Goal: Task Accomplishment & Management: Complete application form

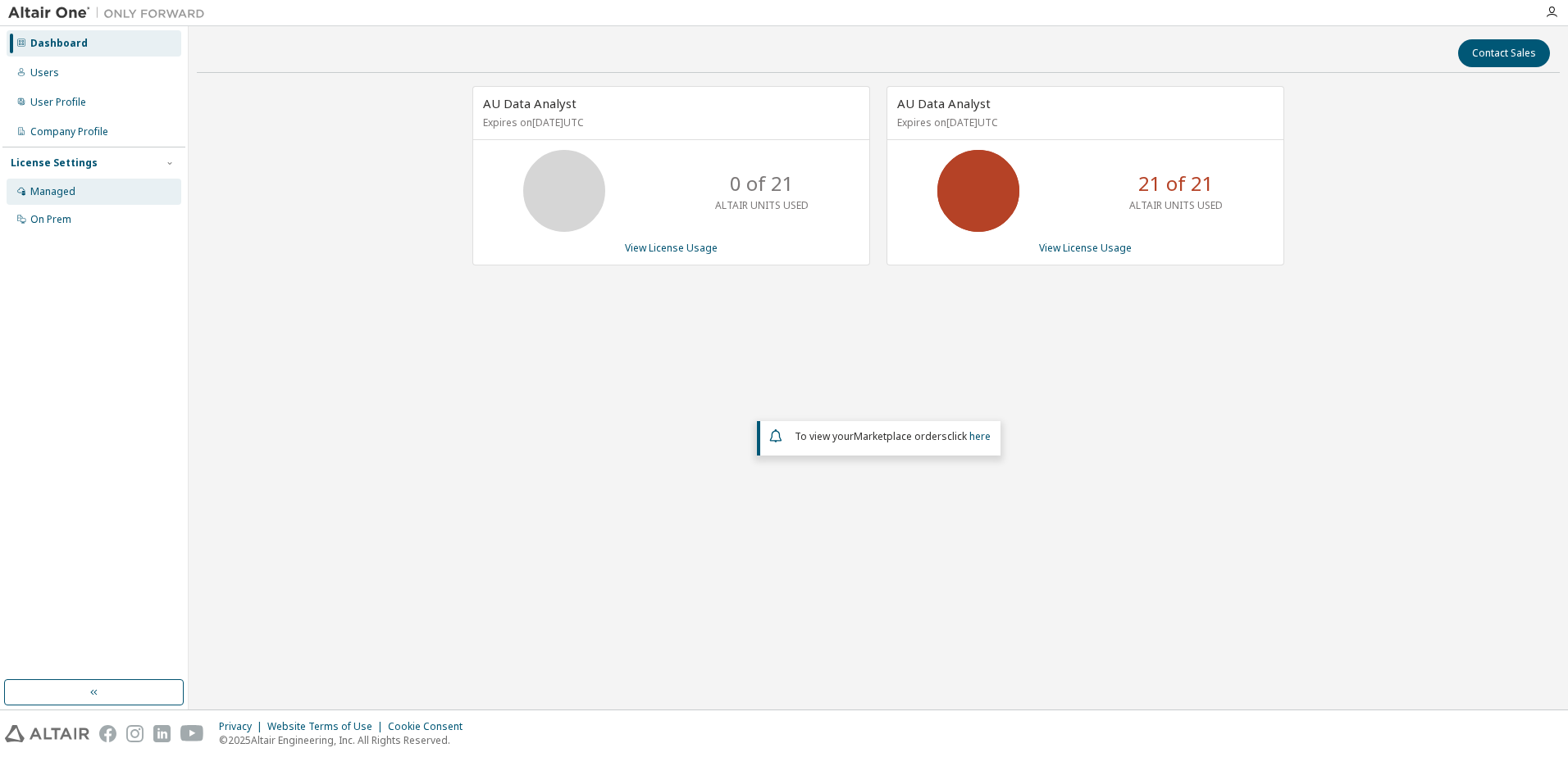
click at [69, 196] on div "Managed" at bounding box center [52, 192] width 45 height 14
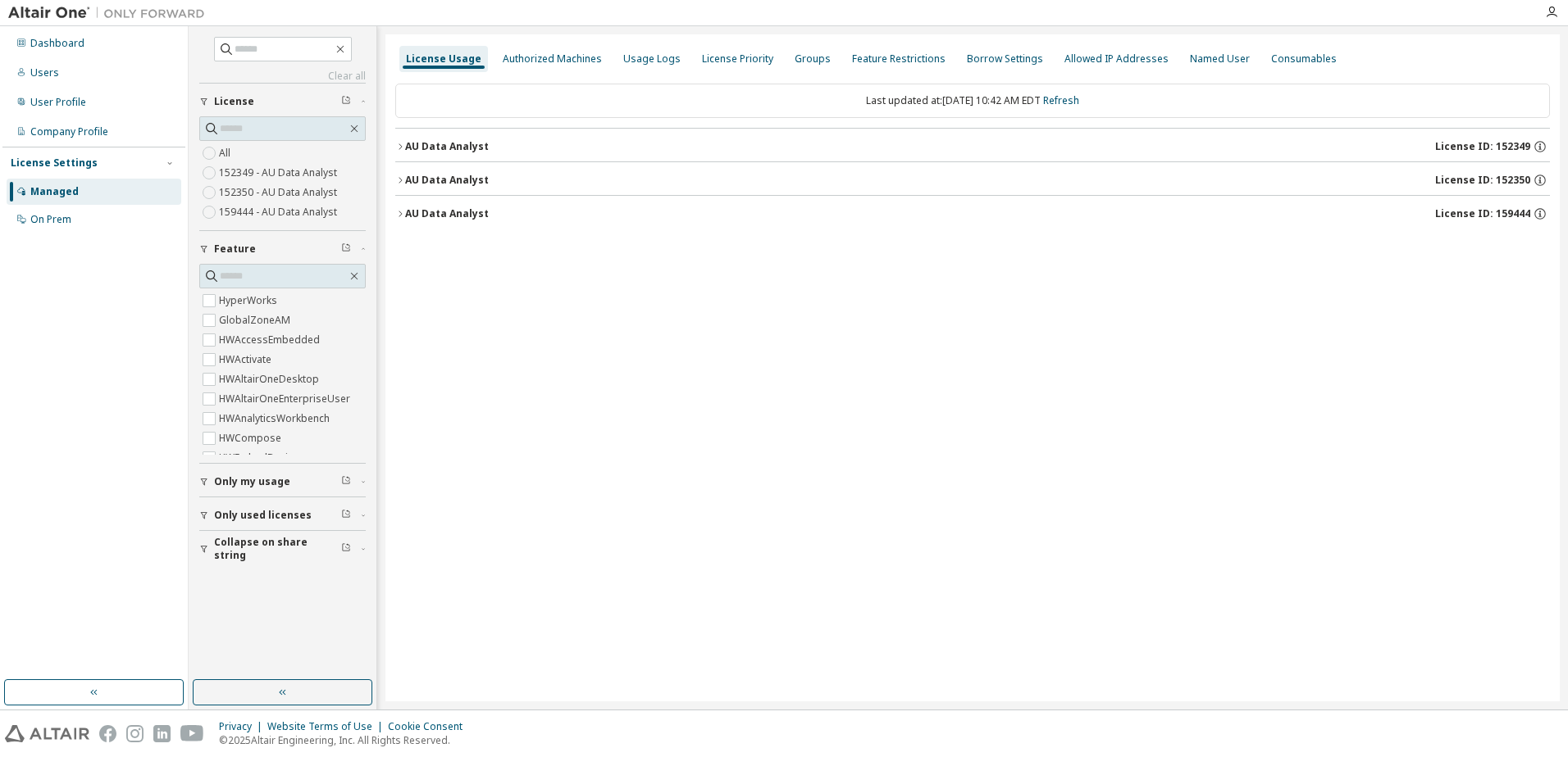
click at [400, 216] on icon "button" at bounding box center [400, 213] width 3 height 6
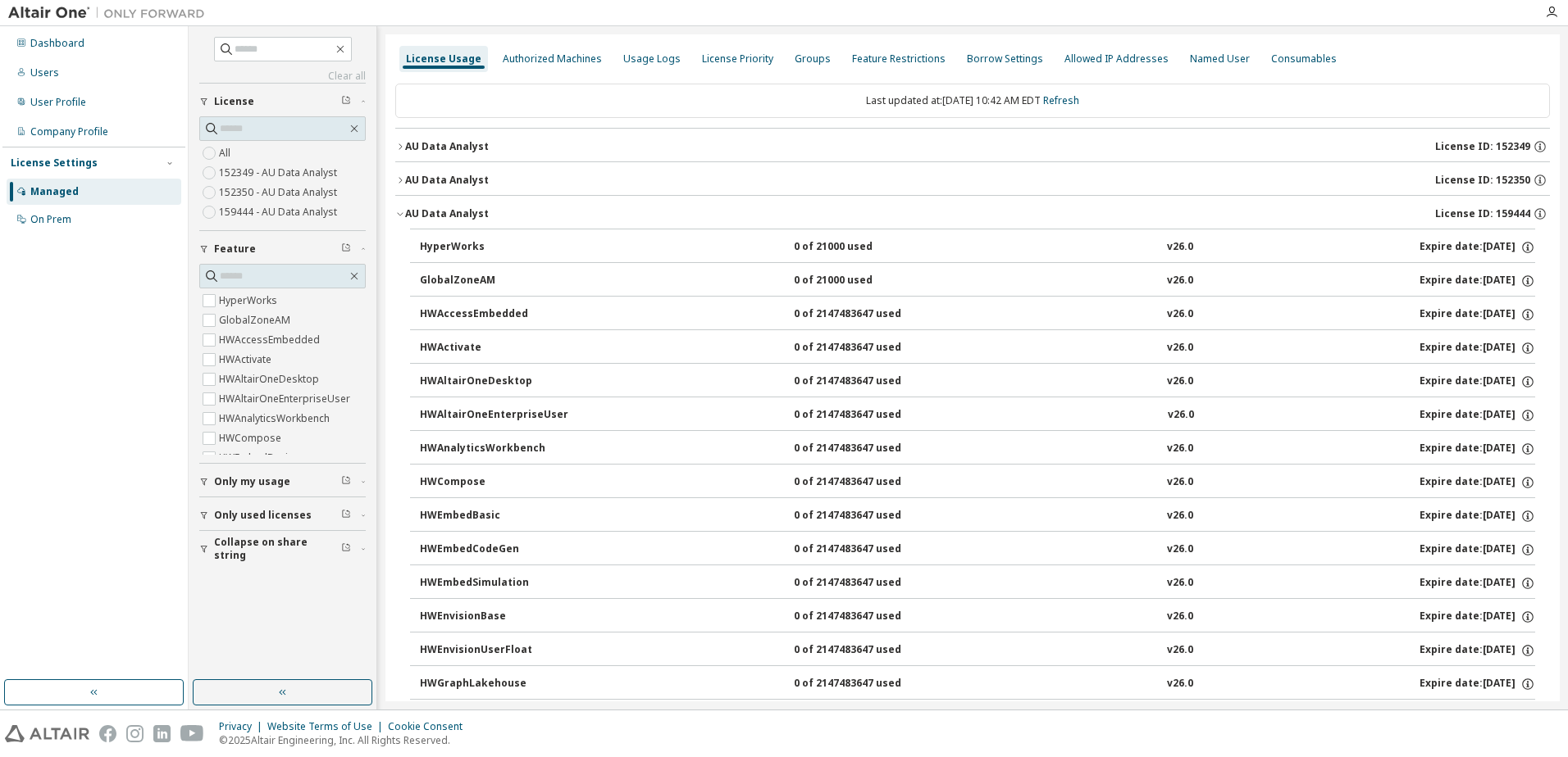
click at [400, 216] on icon "button" at bounding box center [399, 215] width 6 height 3
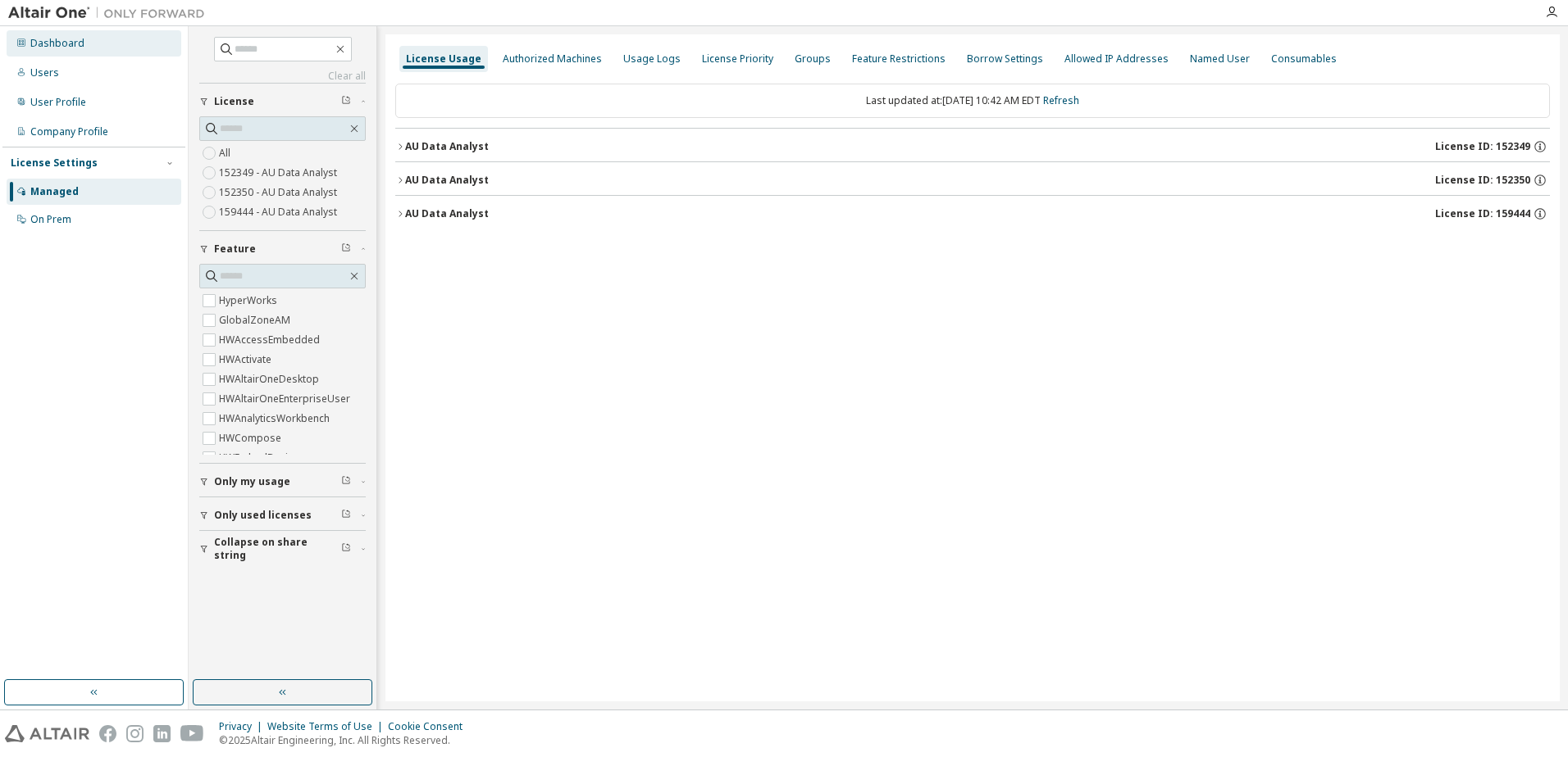
click at [57, 45] on div "Dashboard" at bounding box center [58, 44] width 54 height 14
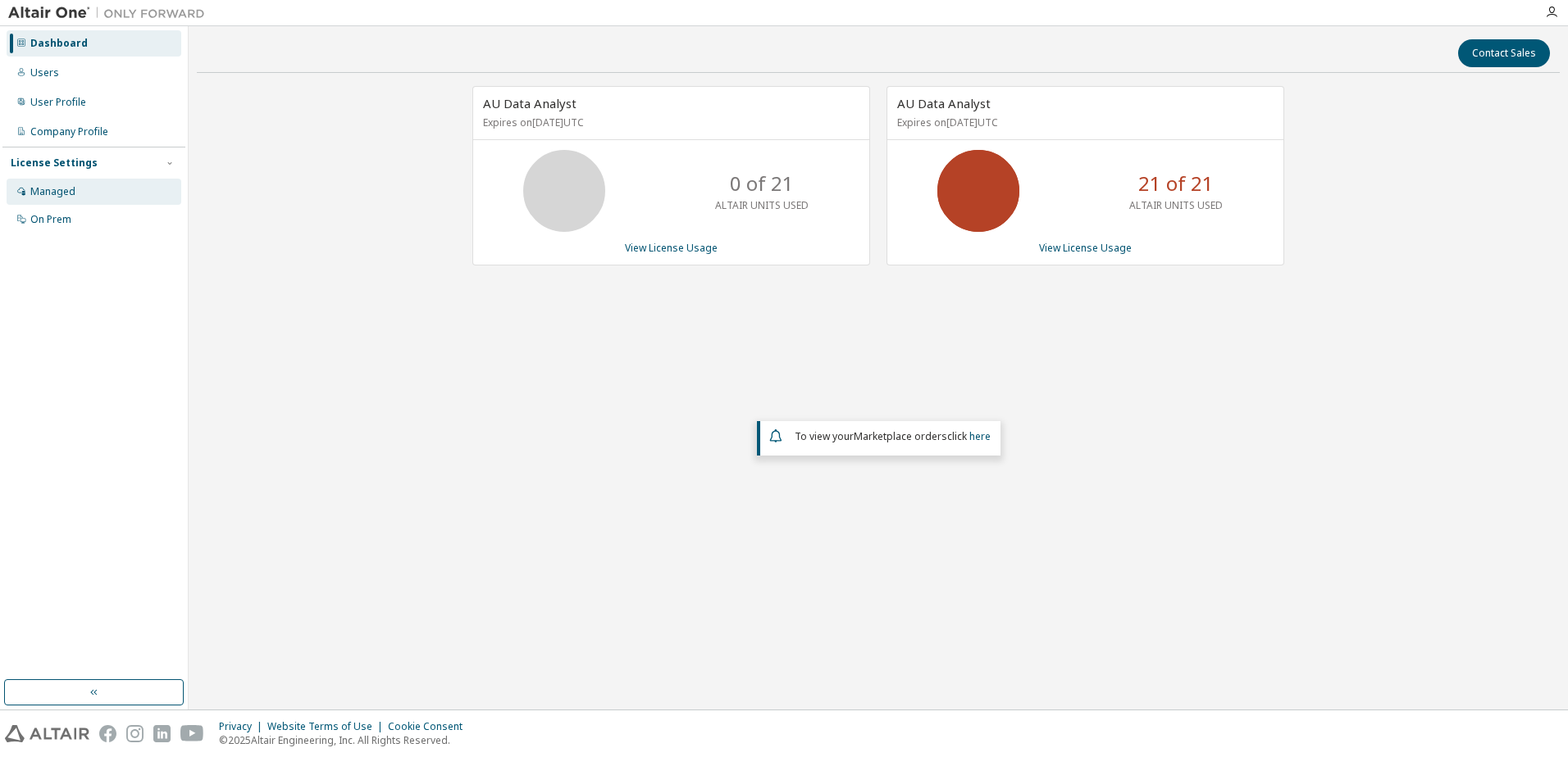
click at [91, 196] on div "Managed" at bounding box center [94, 191] width 174 height 26
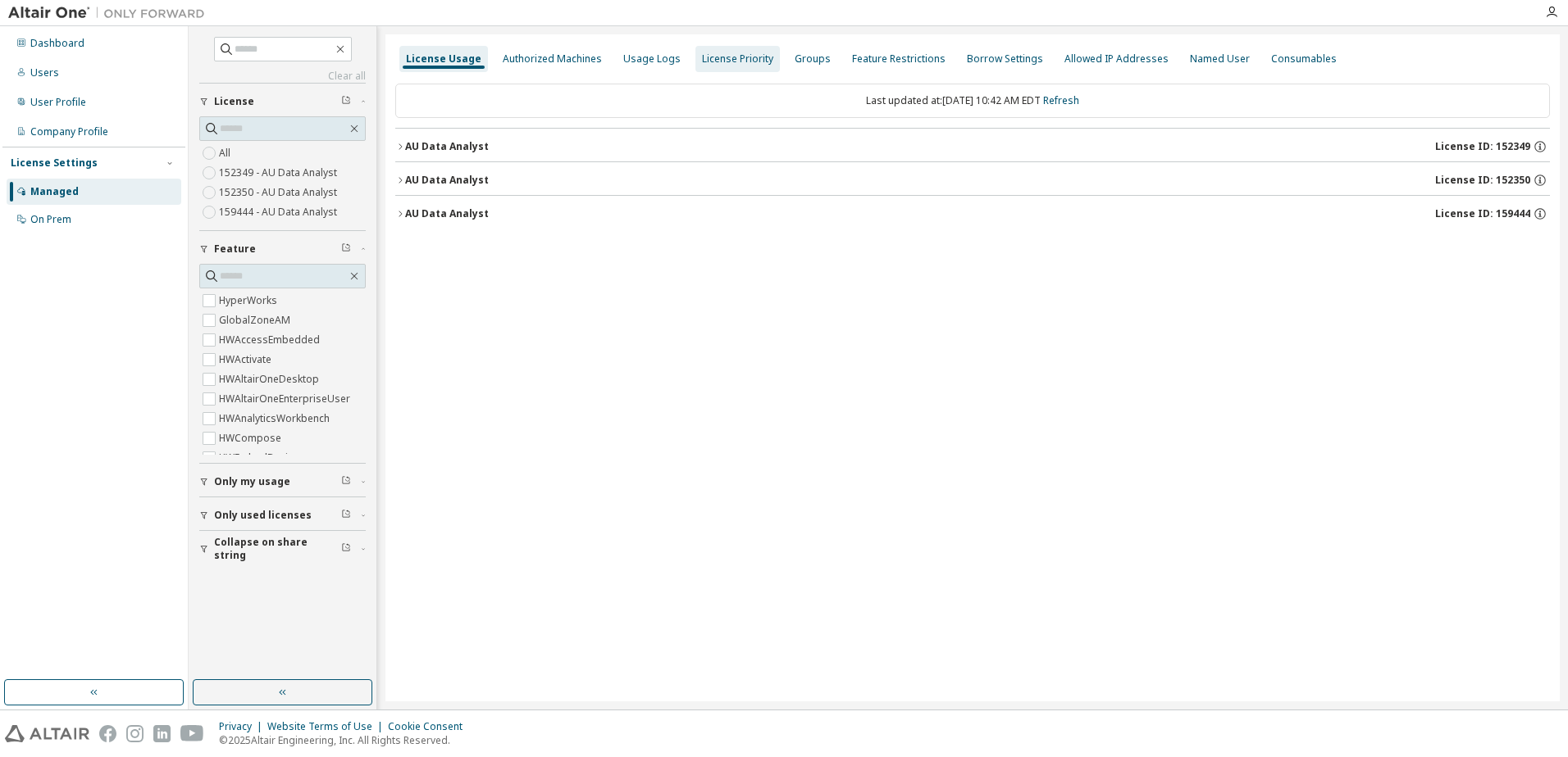
click at [734, 70] on div "License Priority" at bounding box center [738, 58] width 85 height 26
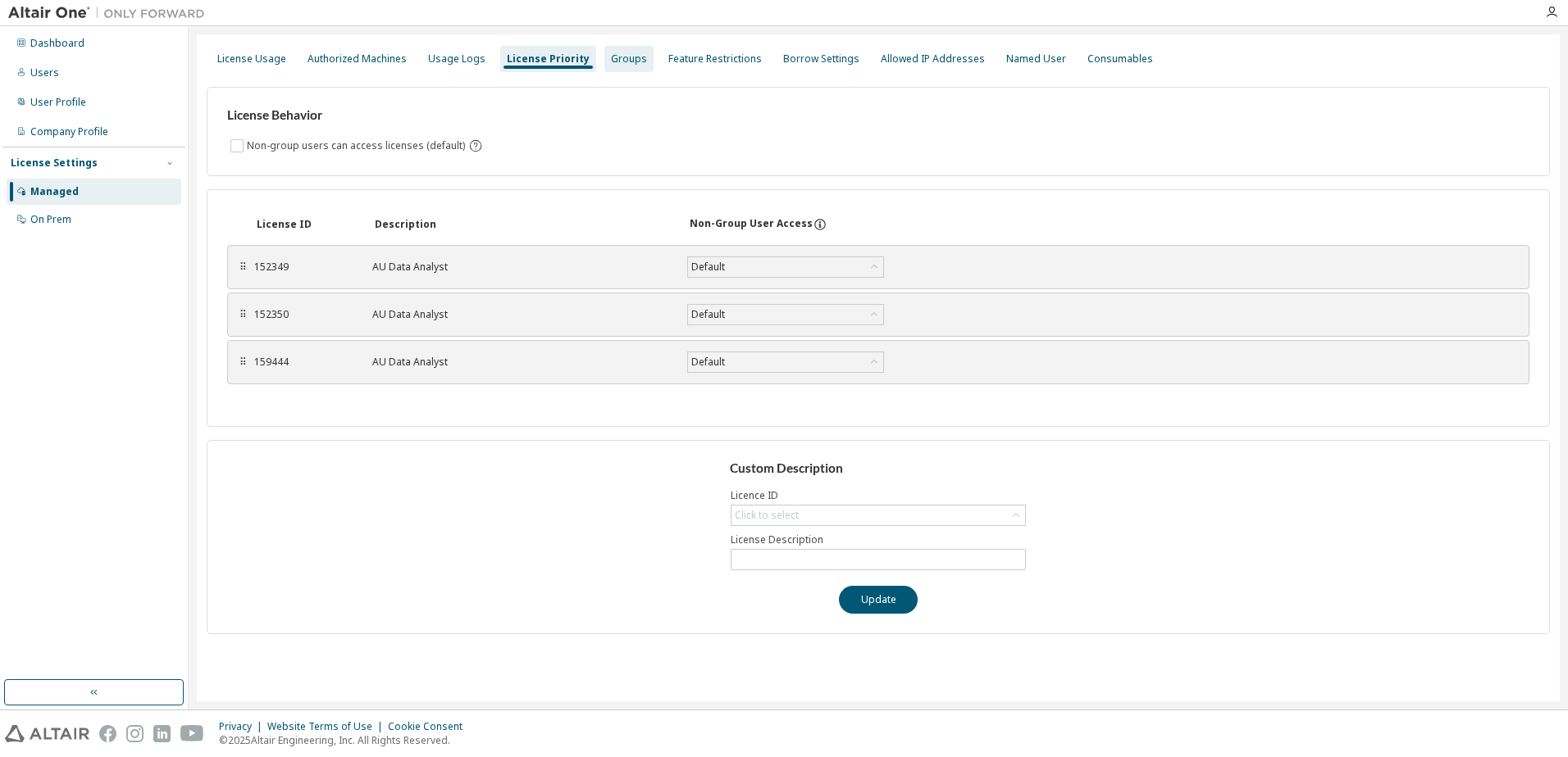
click at [611, 55] on div "Groups" at bounding box center [629, 59] width 36 height 14
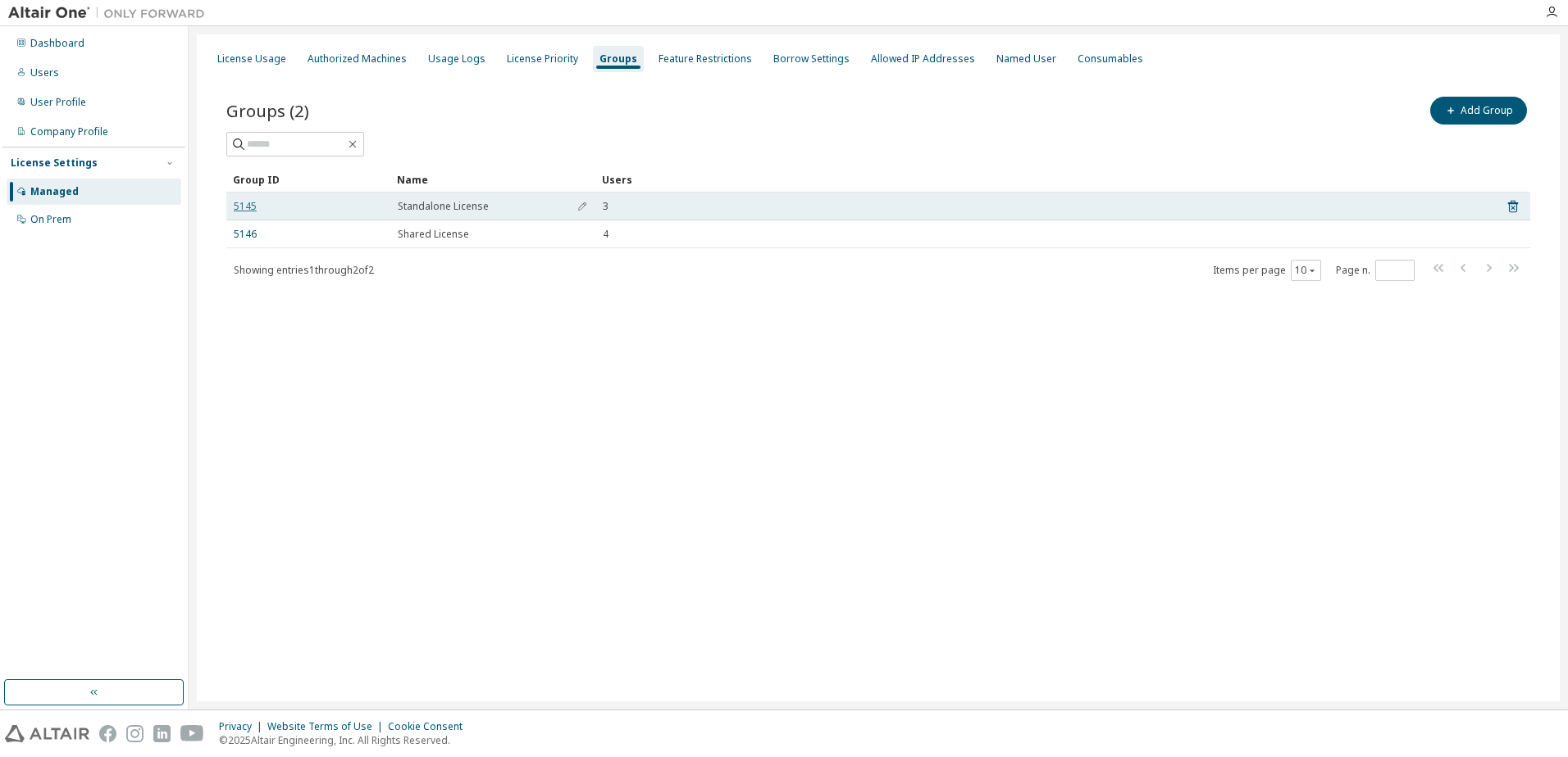
click at [250, 206] on link "5145" at bounding box center [245, 206] width 23 height 14
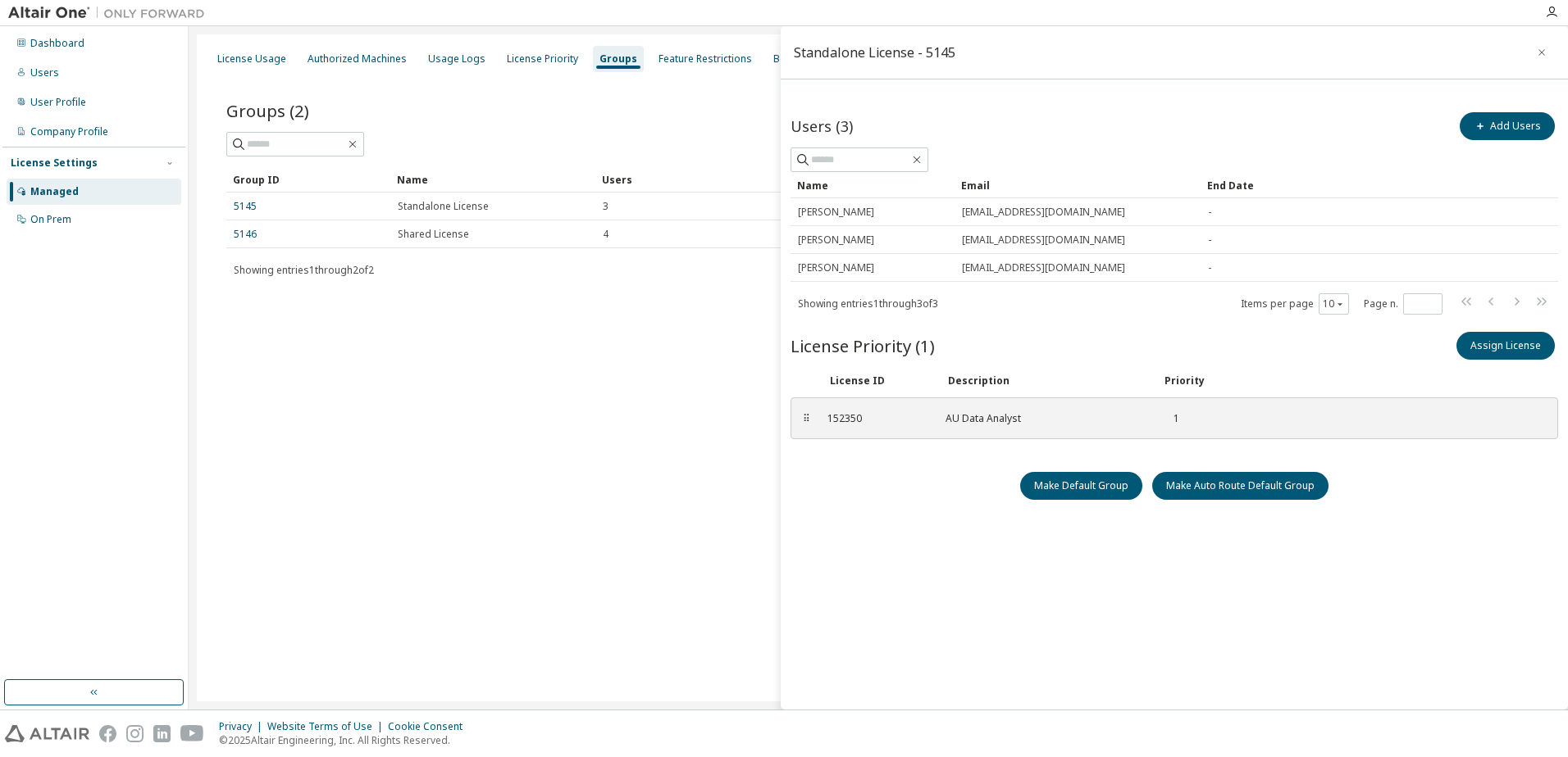
click at [585, 450] on div "License Usage Authorized Machines Usage Logs License Priority Groups Feature Re…" at bounding box center [878, 368] width 1363 height 667
click at [1543, 54] on icon "button" at bounding box center [1542, 52] width 12 height 14
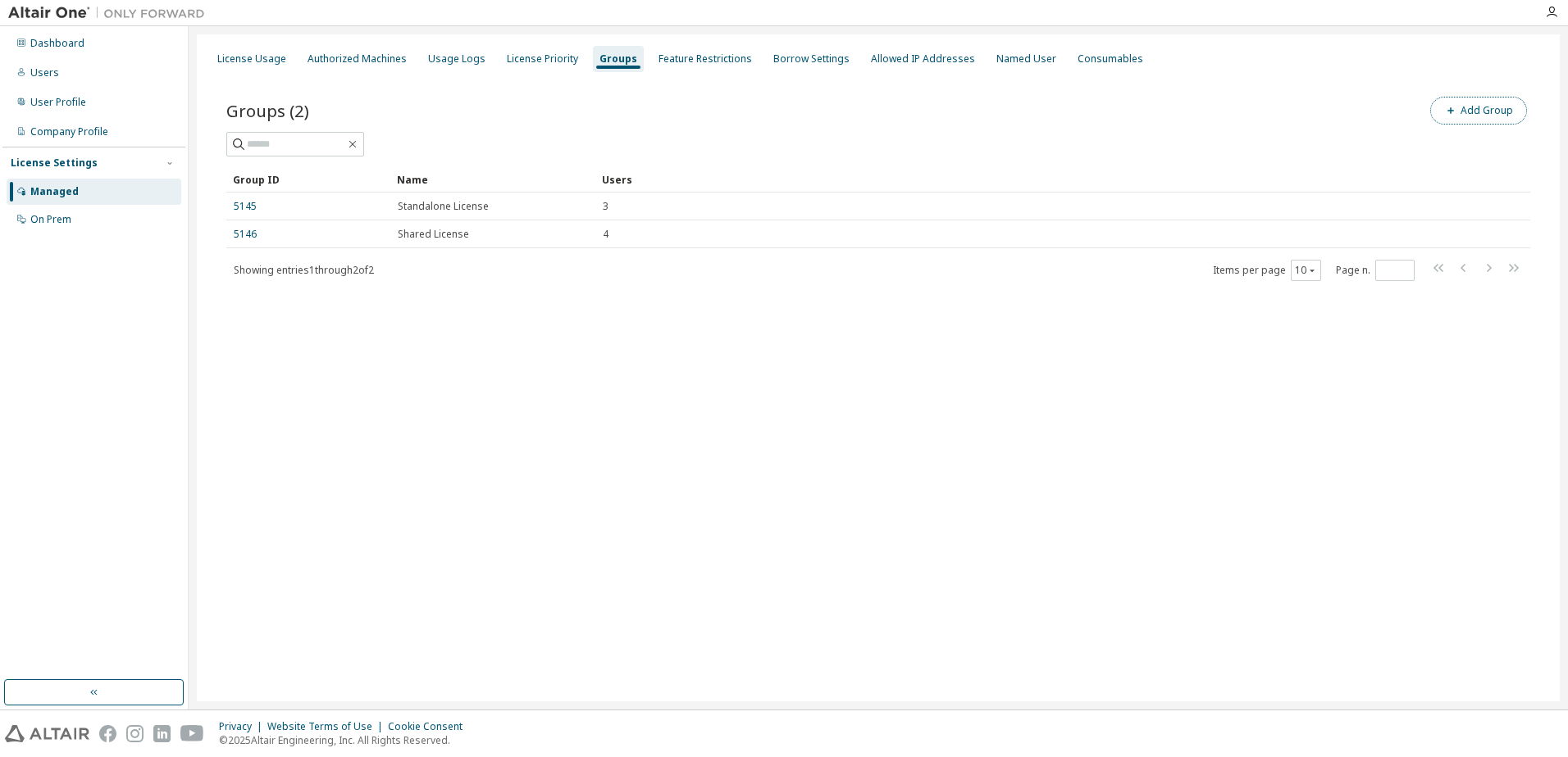
click at [1484, 107] on button "Add Group" at bounding box center [1478, 110] width 96 height 28
click at [1228, 127] on input "text" at bounding box center [1371, 125] width 366 height 14
click at [1520, 154] on button "Add" at bounding box center [1518, 159] width 79 height 28
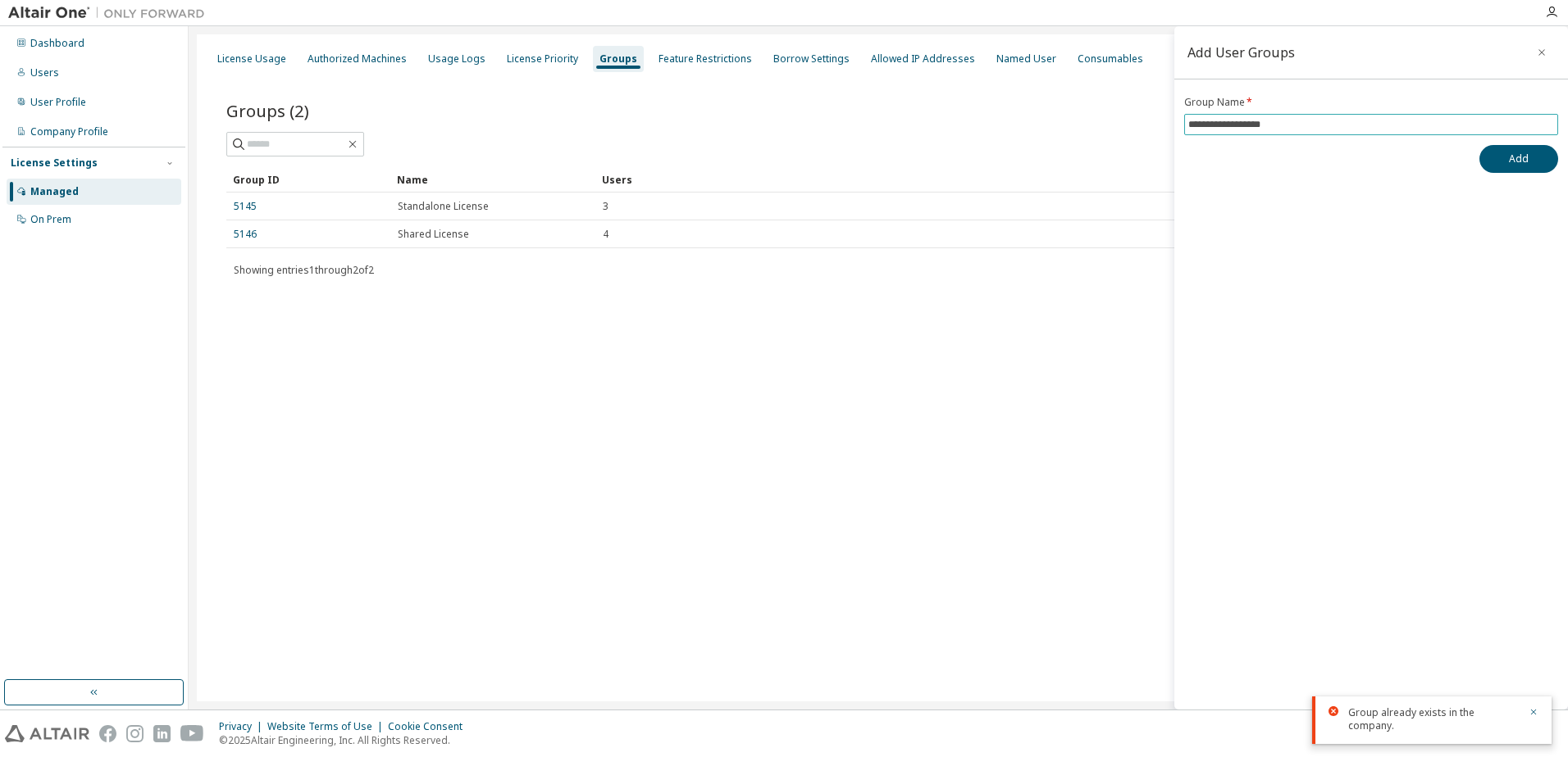
click at [1303, 134] on span "**********" at bounding box center [1371, 124] width 374 height 21
click at [1314, 127] on input "**********" at bounding box center [1371, 125] width 366 height 14
type input "**********"
click at [1528, 164] on button "Add" at bounding box center [1518, 159] width 79 height 28
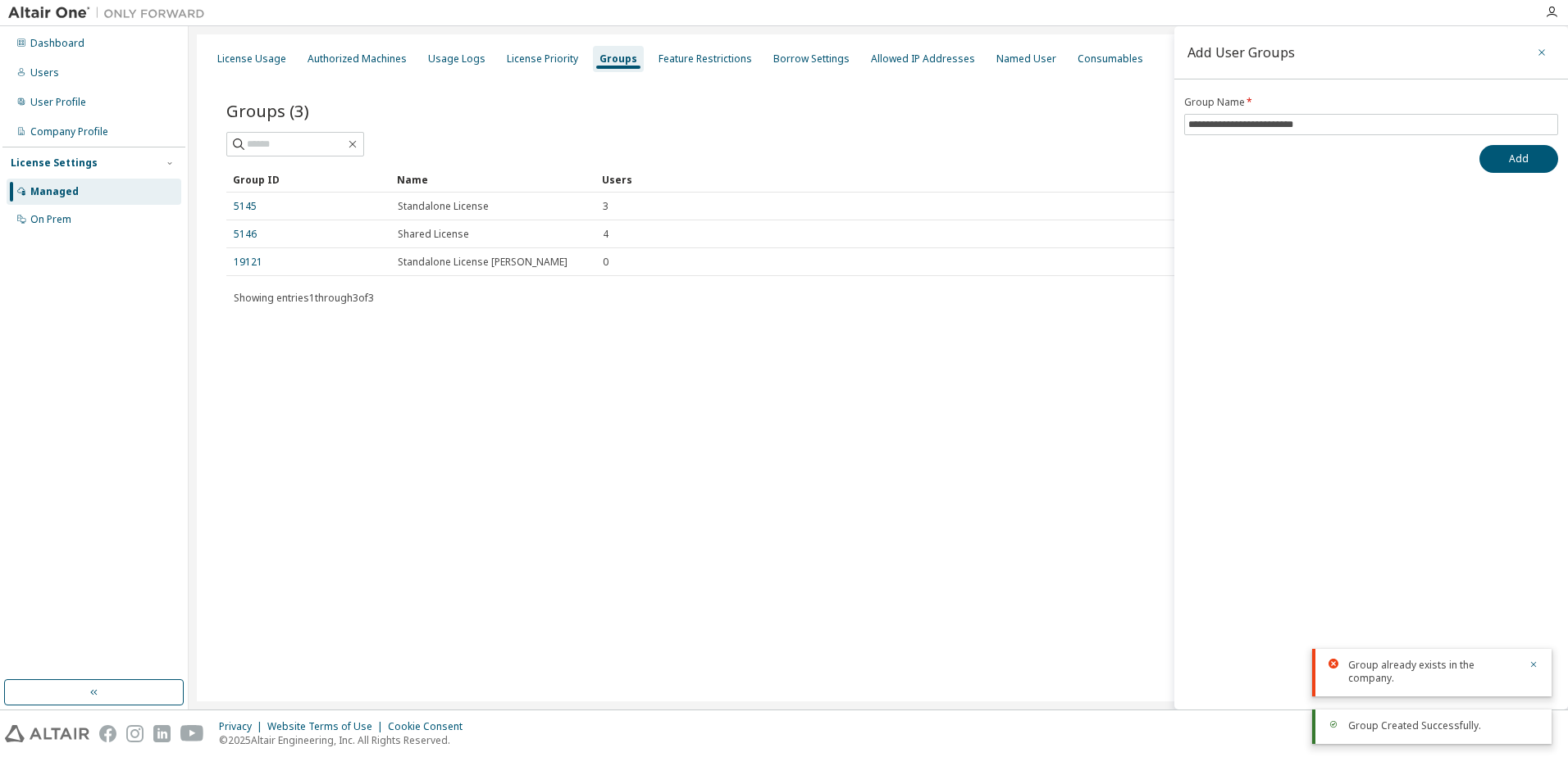
click at [1538, 50] on icon "button" at bounding box center [1542, 52] width 12 height 14
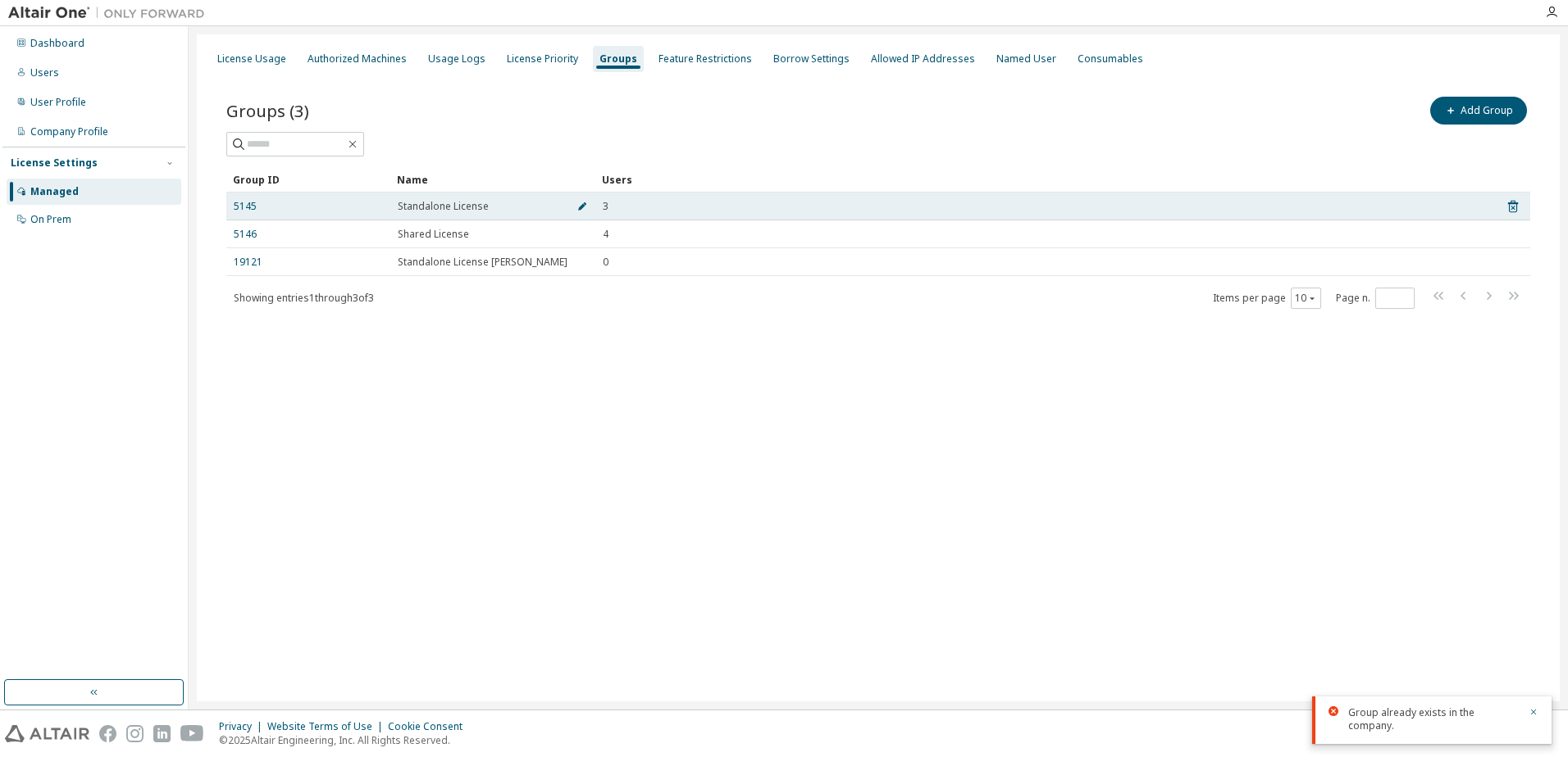
click at [580, 204] on icon "button" at bounding box center [582, 206] width 10 height 10
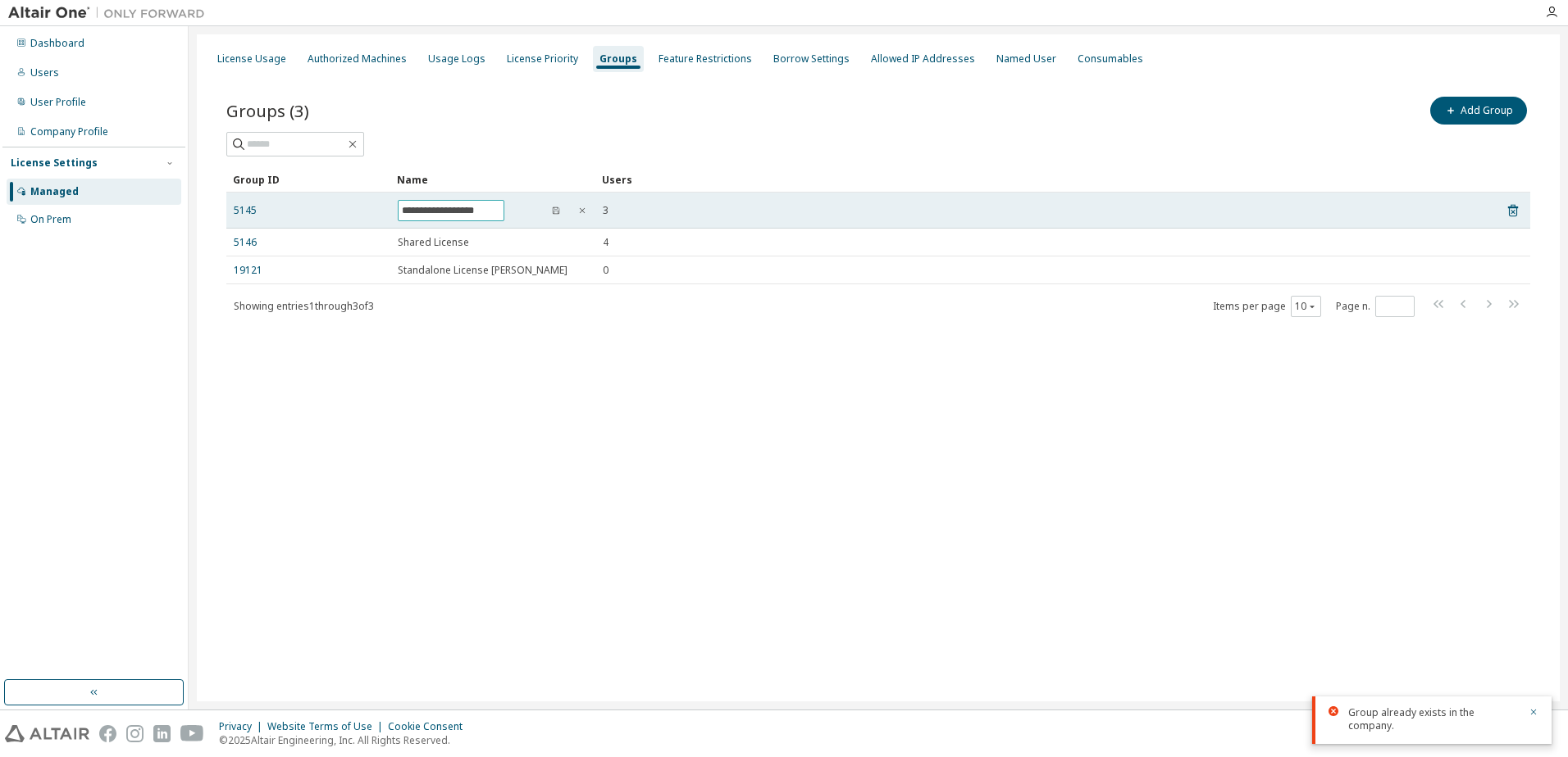
click at [500, 210] on input "**********" at bounding box center [451, 211] width 98 height 14
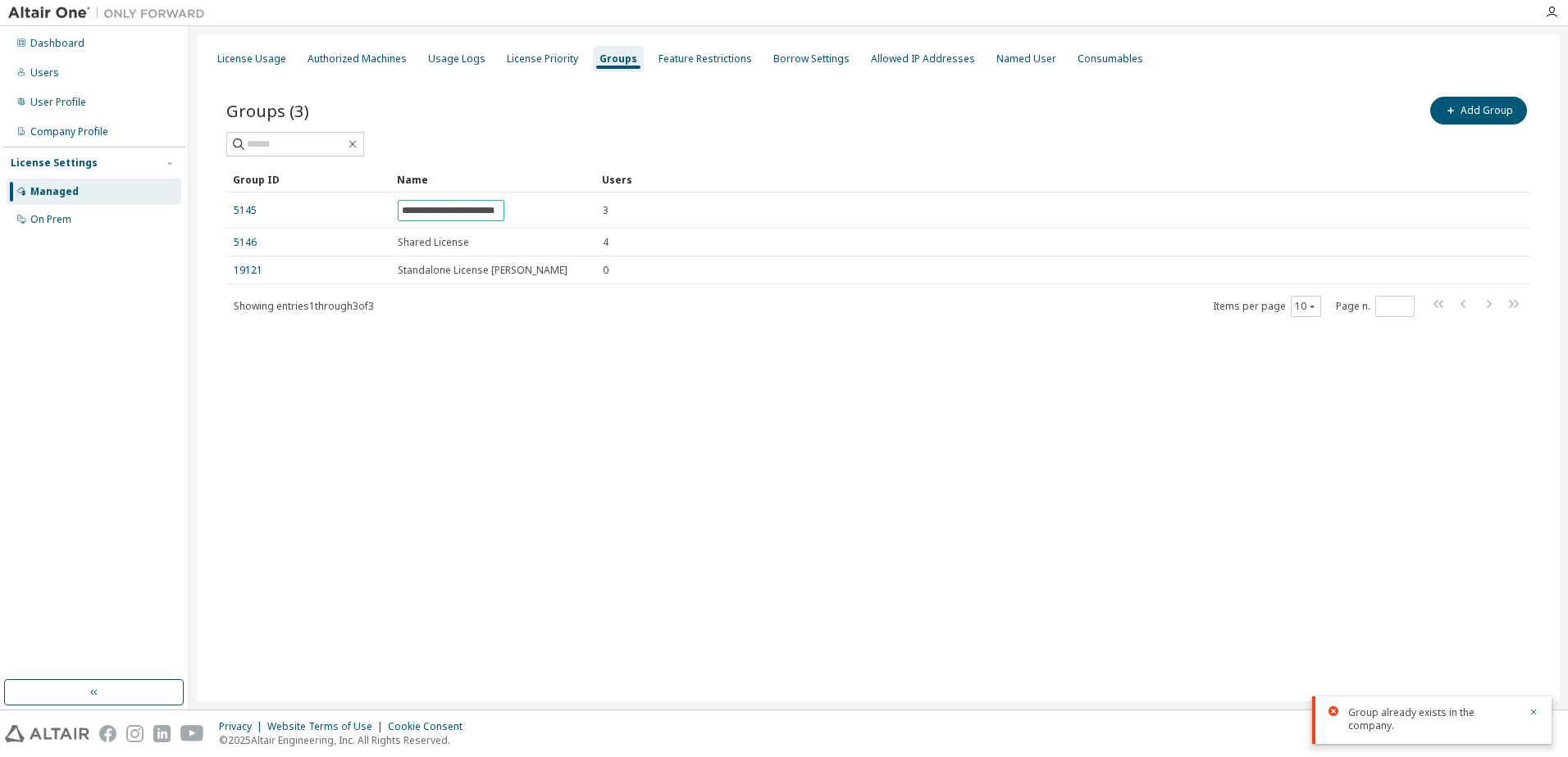
type input "**********"
click at [645, 549] on div "**********" at bounding box center [878, 368] width 1363 height 667
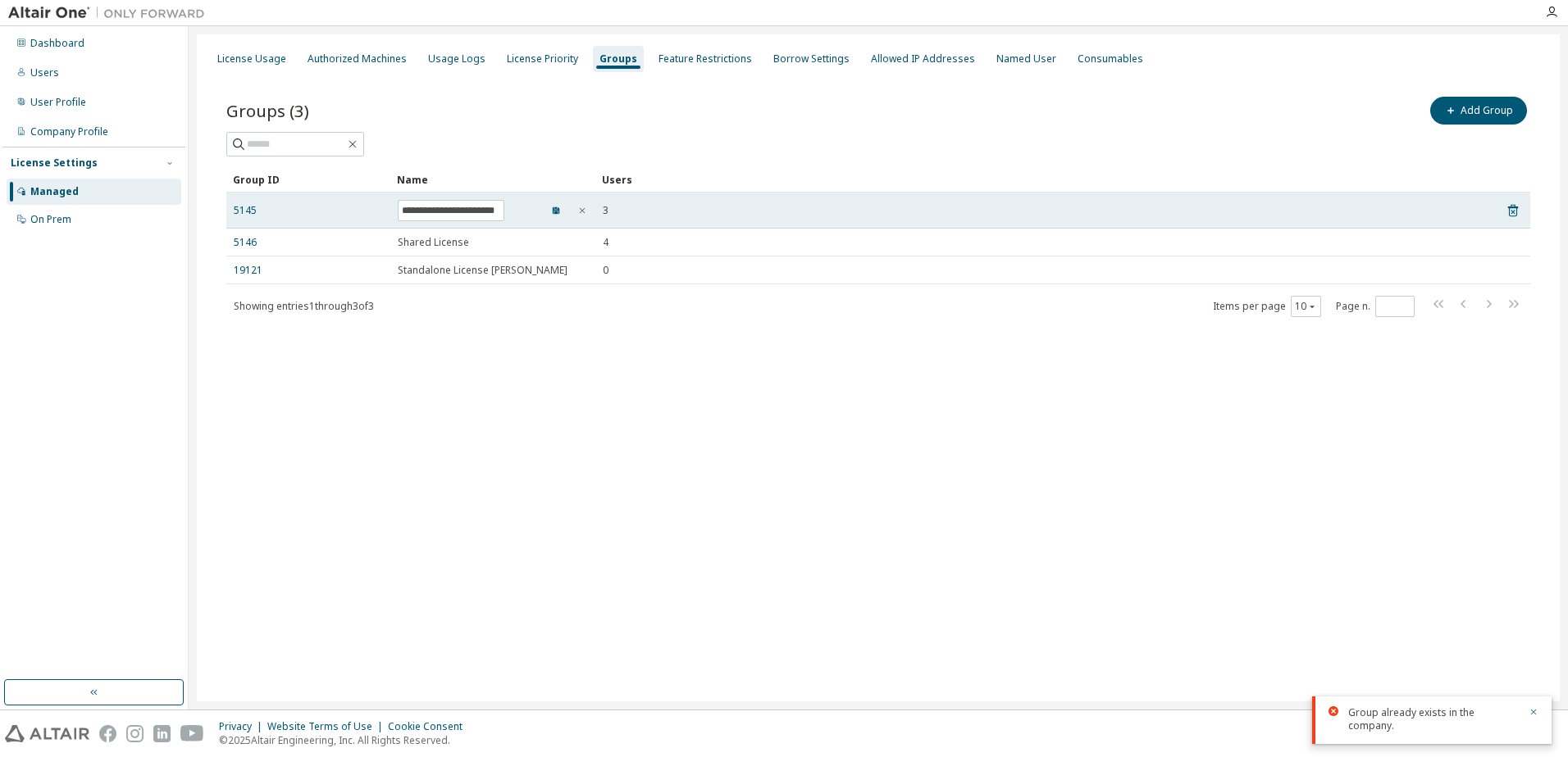
click at [555, 209] on icon "button" at bounding box center [556, 211] width 7 height 7
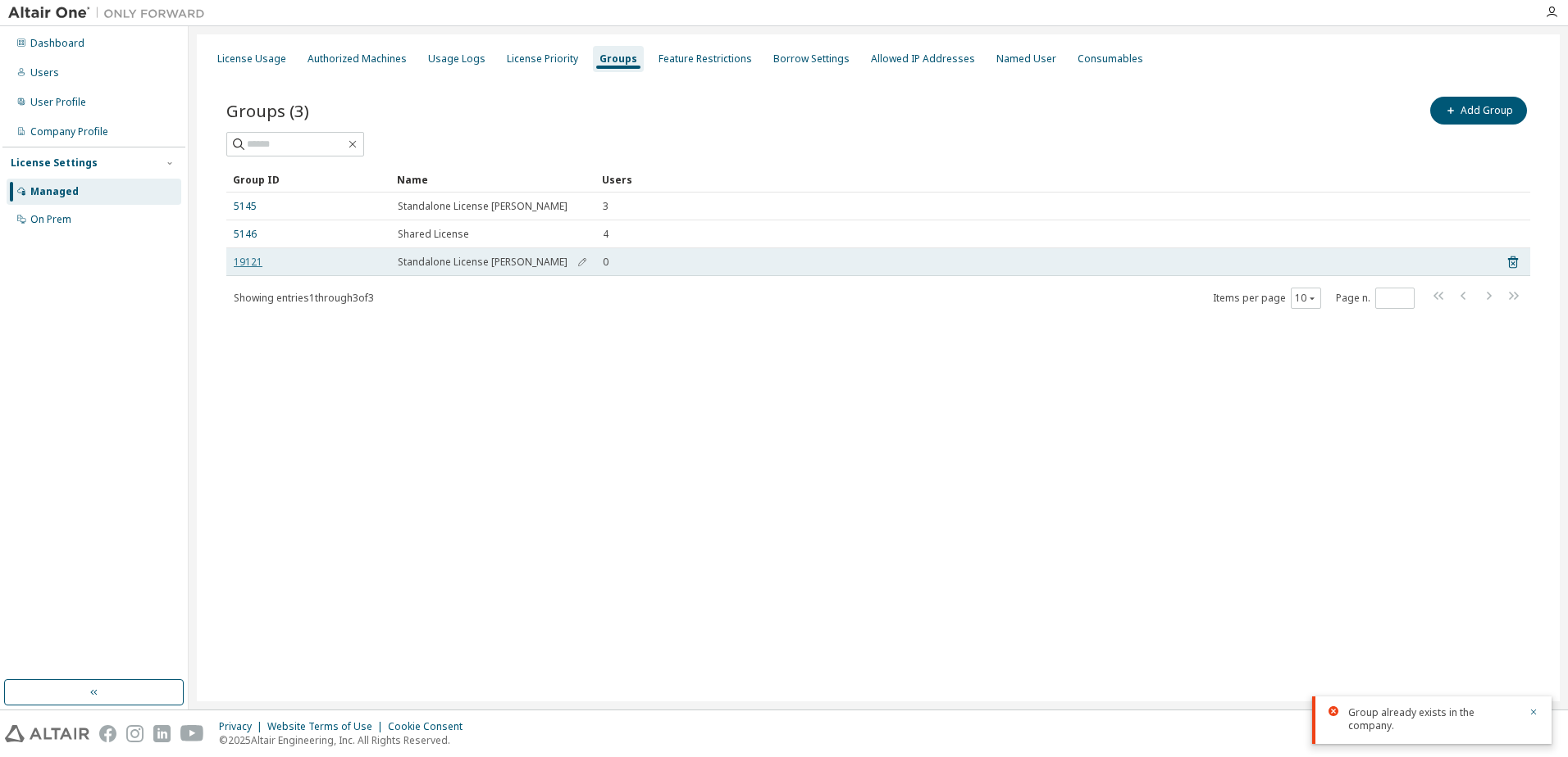
click at [251, 261] on link "19121" at bounding box center [248, 262] width 29 height 14
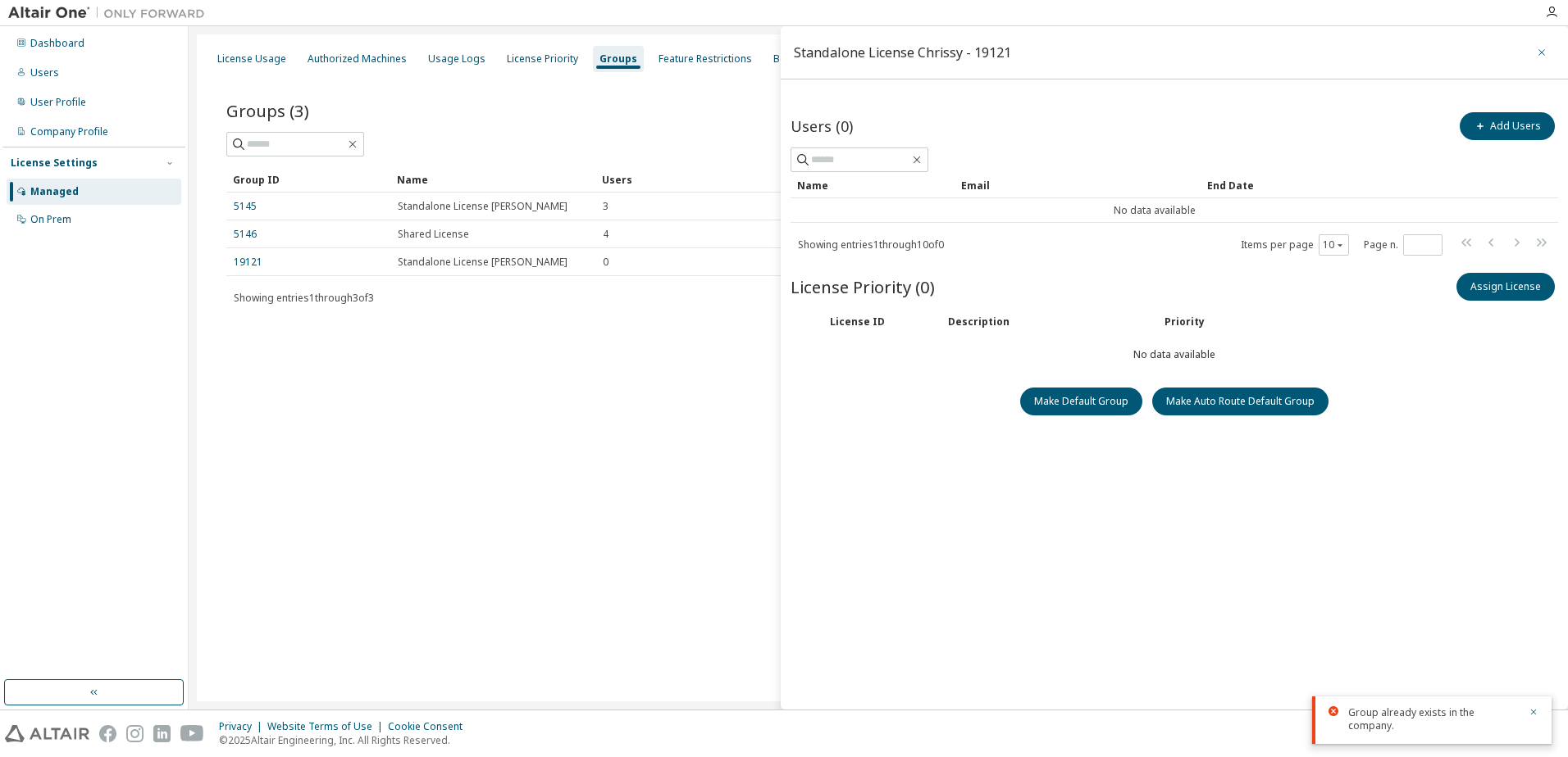
drag, startPoint x: 1542, startPoint y: 52, endPoint x: 526, endPoint y: 90, distance: 1016.7
click at [1538, 54] on icon "button" at bounding box center [1542, 52] width 12 height 14
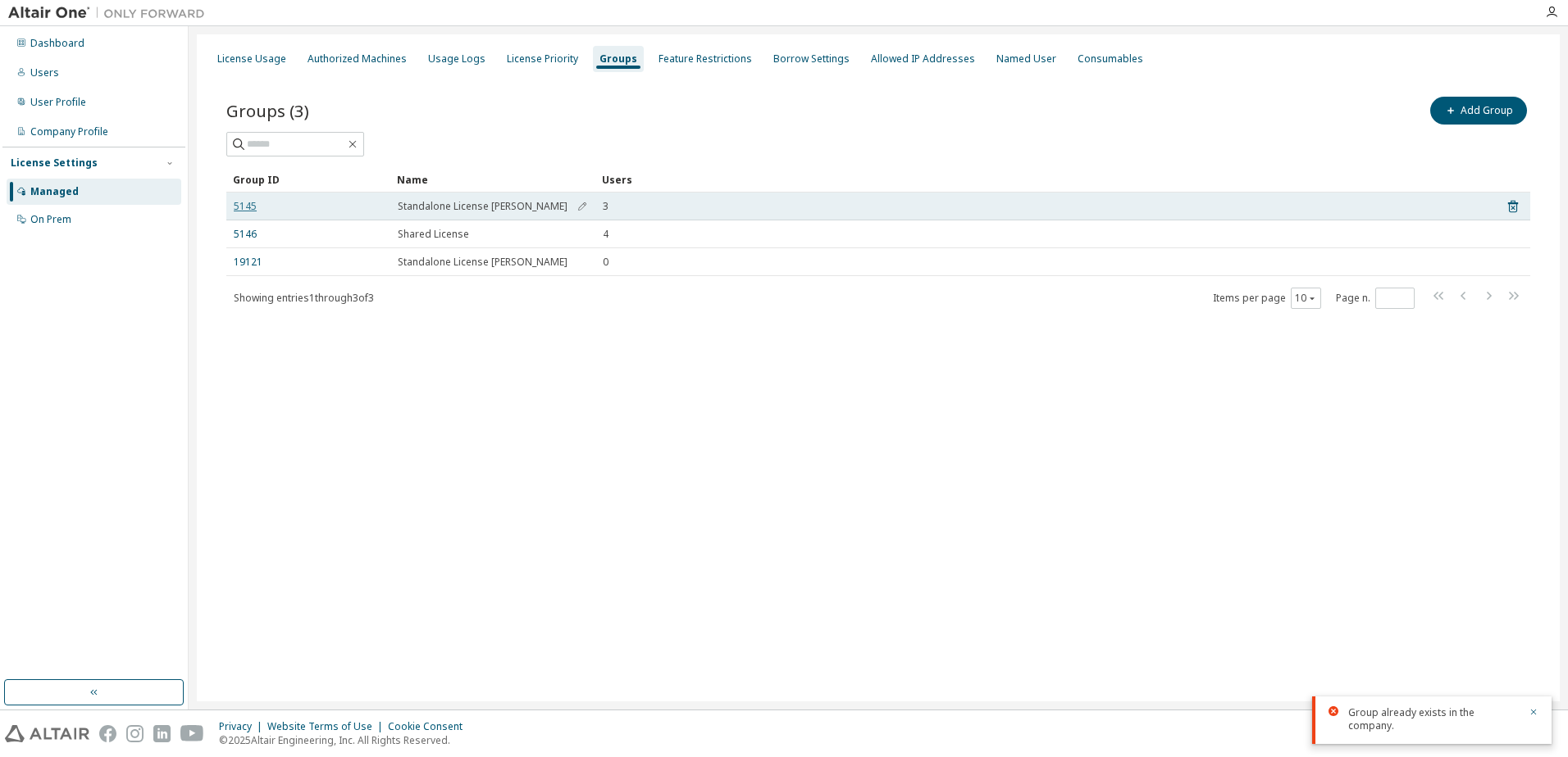
click at [253, 210] on link "5145" at bounding box center [245, 206] width 23 height 14
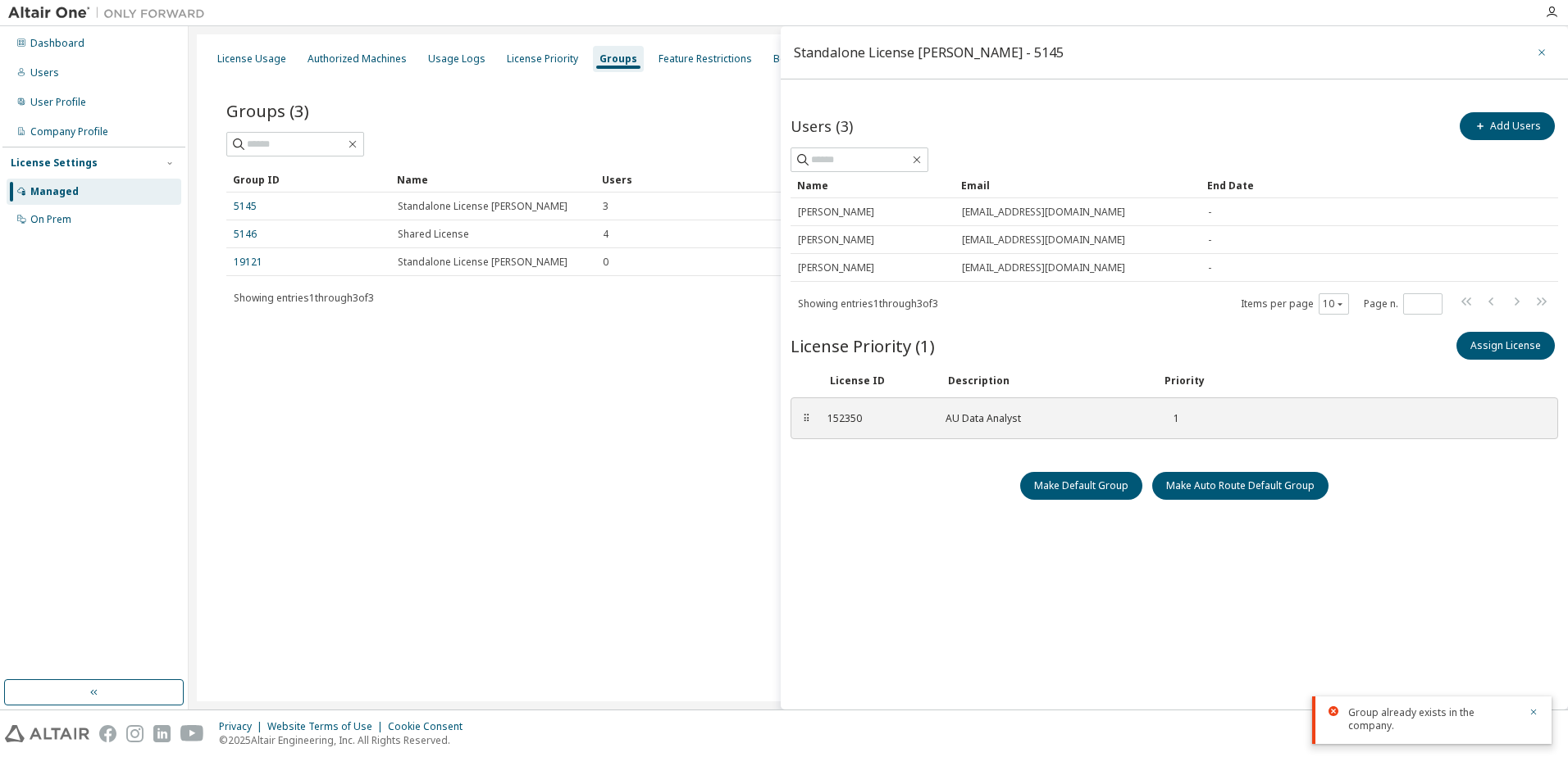
click at [1549, 47] on button "button" at bounding box center [1541, 52] width 26 height 26
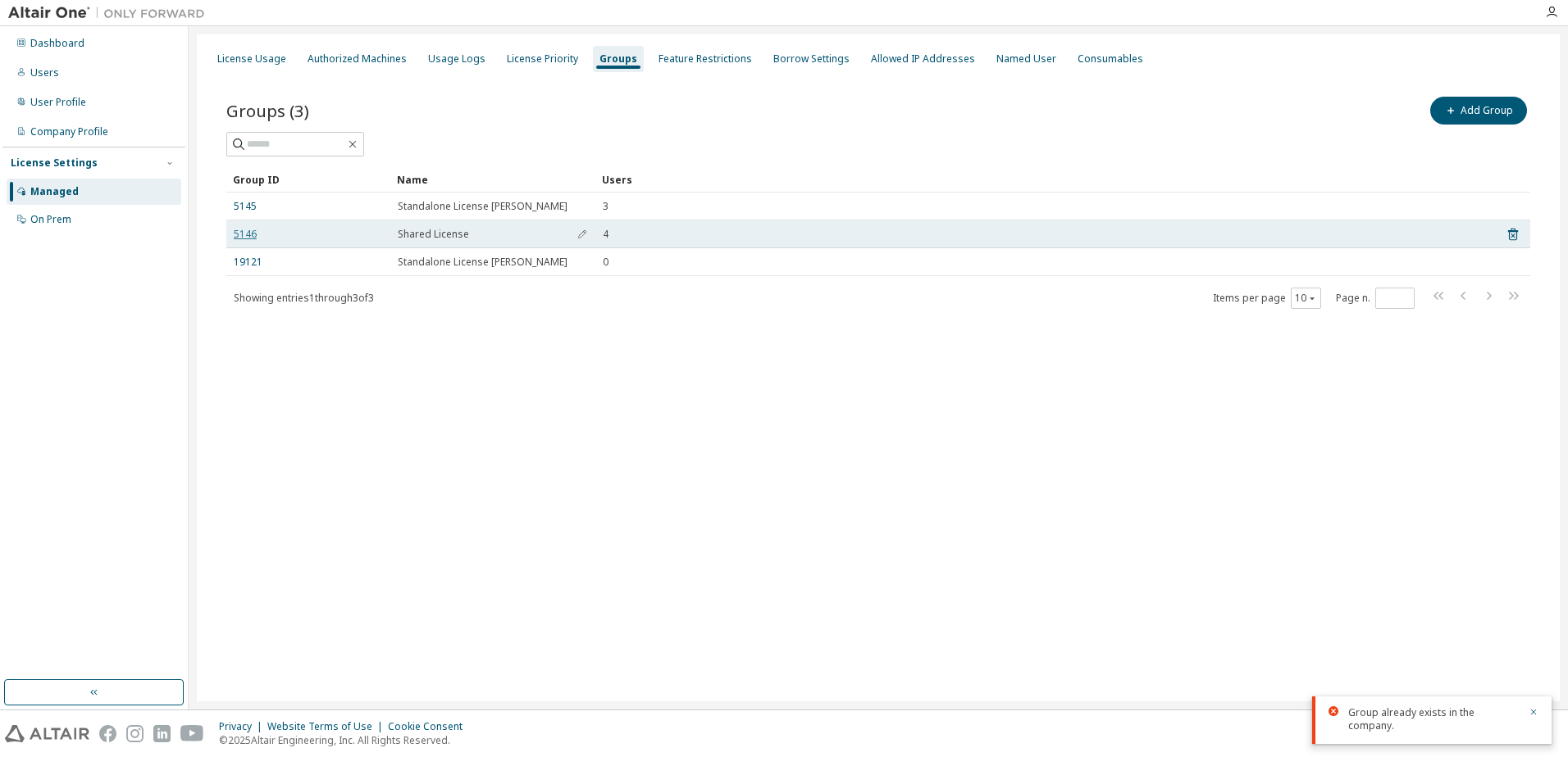
click at [238, 232] on link "5146" at bounding box center [245, 234] width 23 height 14
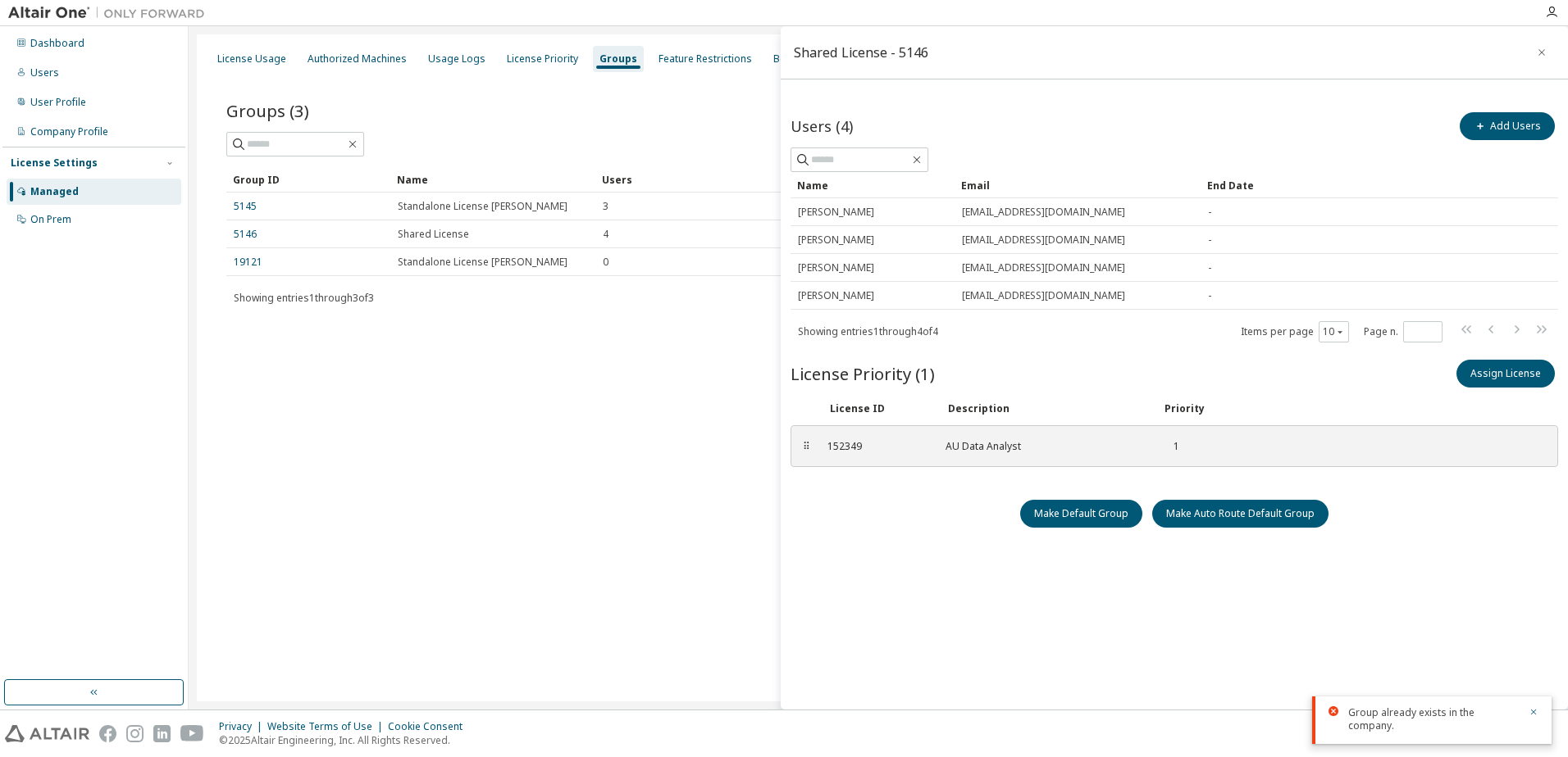
drag, startPoint x: 1541, startPoint y: 54, endPoint x: 1426, endPoint y: 60, distance: 115.2
click at [1541, 54] on icon "button" at bounding box center [1542, 52] width 12 height 14
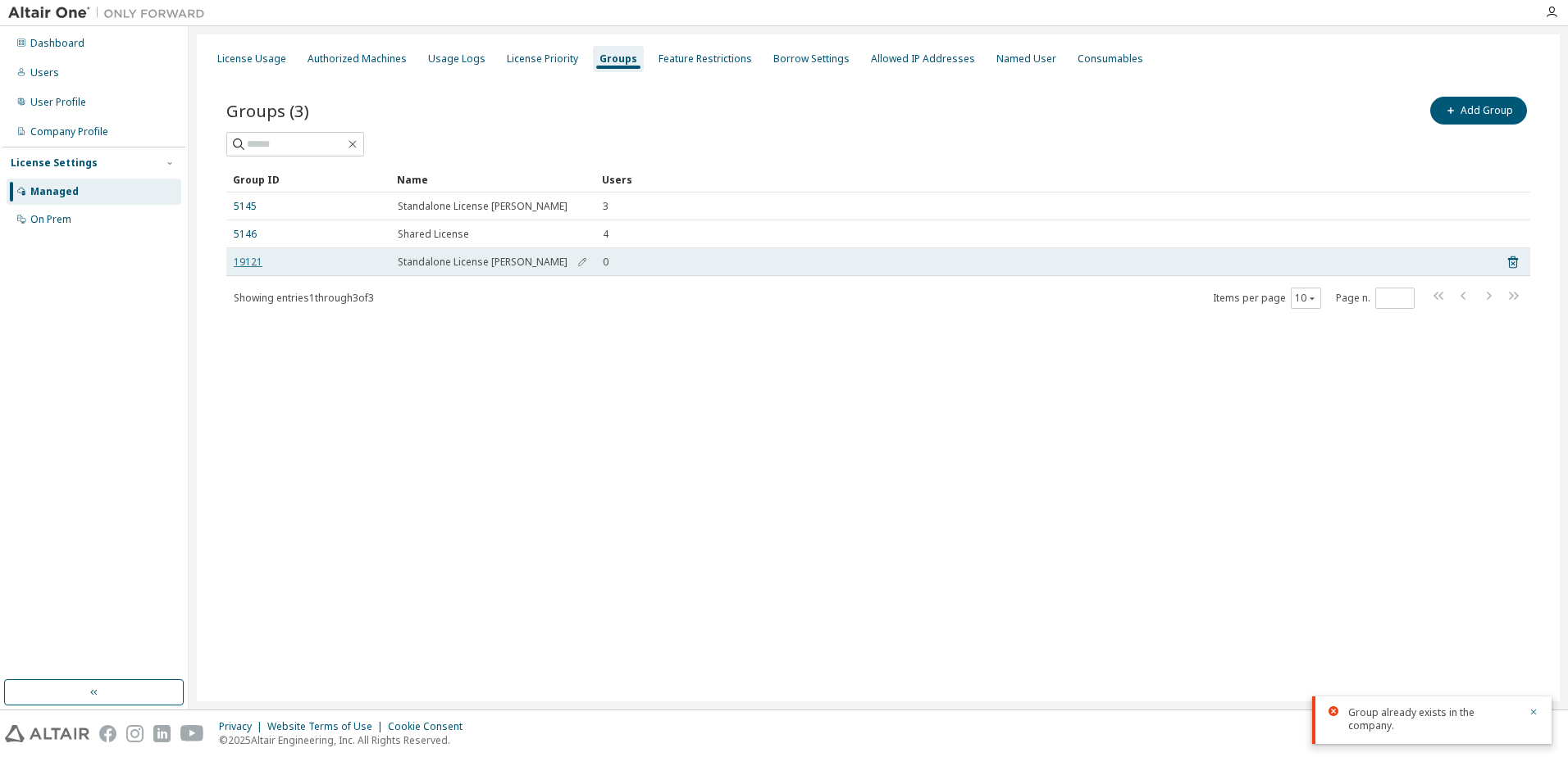
click at [245, 263] on link "19121" at bounding box center [248, 262] width 29 height 14
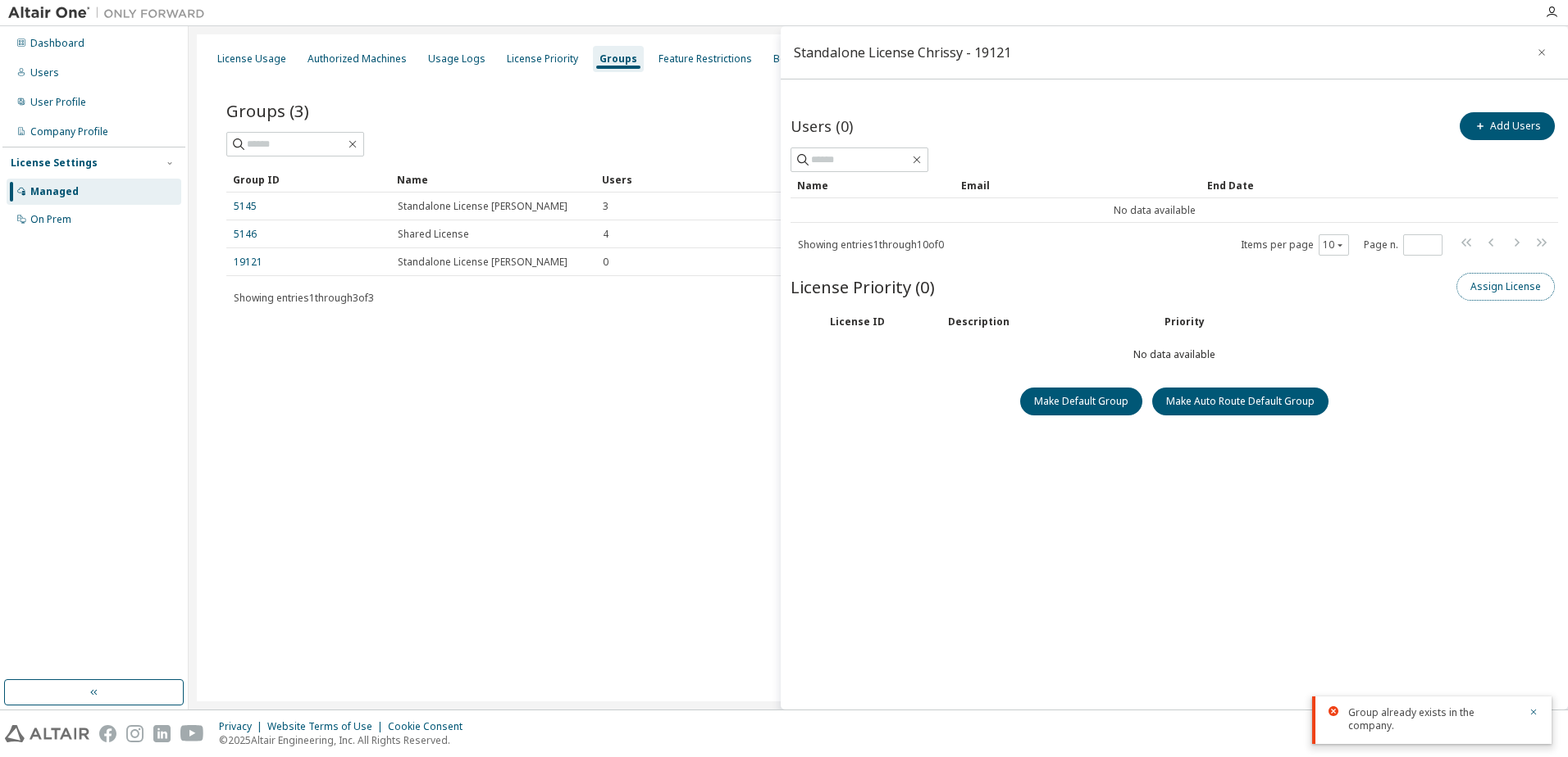
click at [1516, 292] on button "Assign License" at bounding box center [1505, 287] width 98 height 28
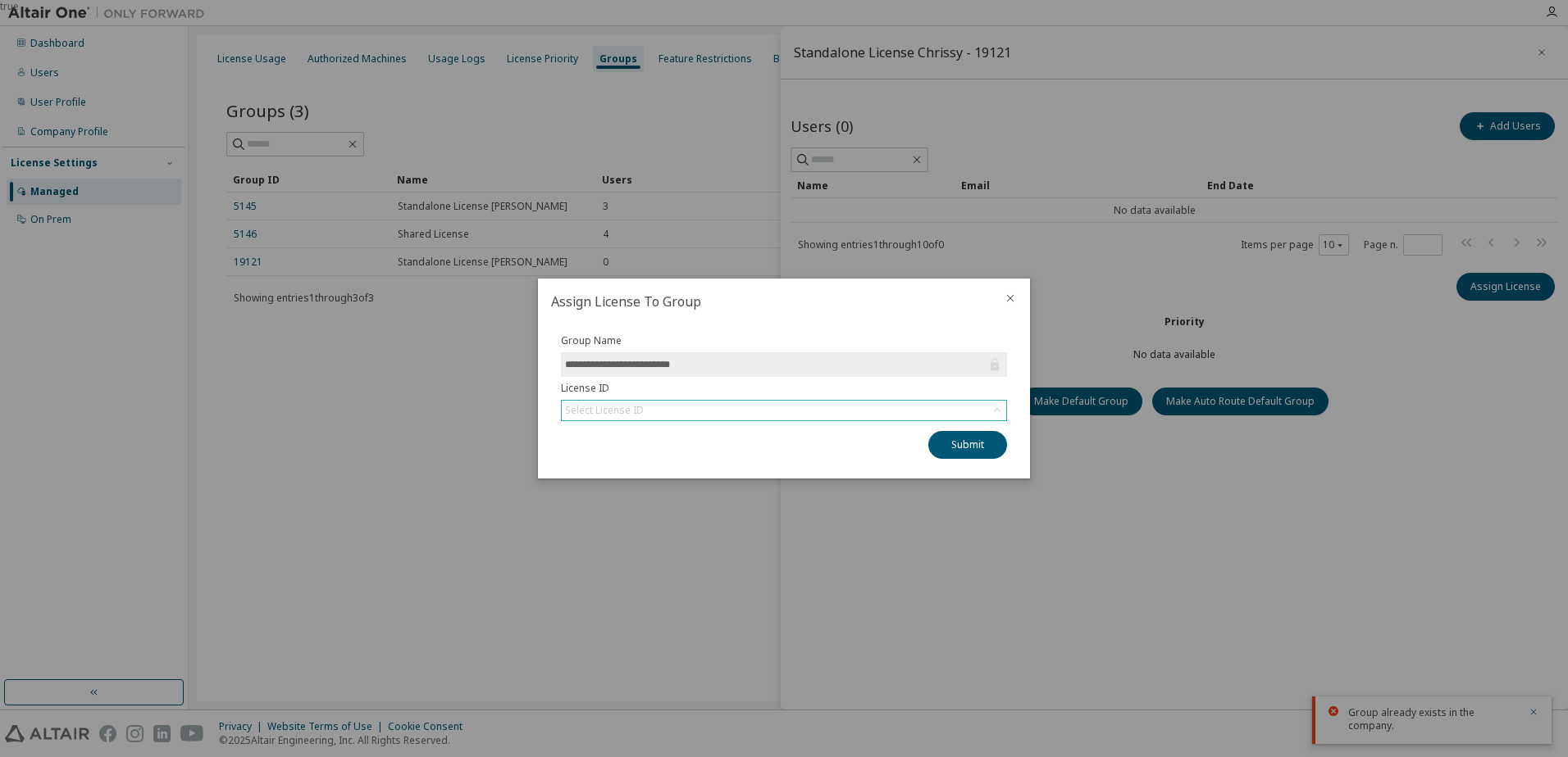
click at [770, 410] on div "Select License ID" at bounding box center [784, 410] width 444 height 19
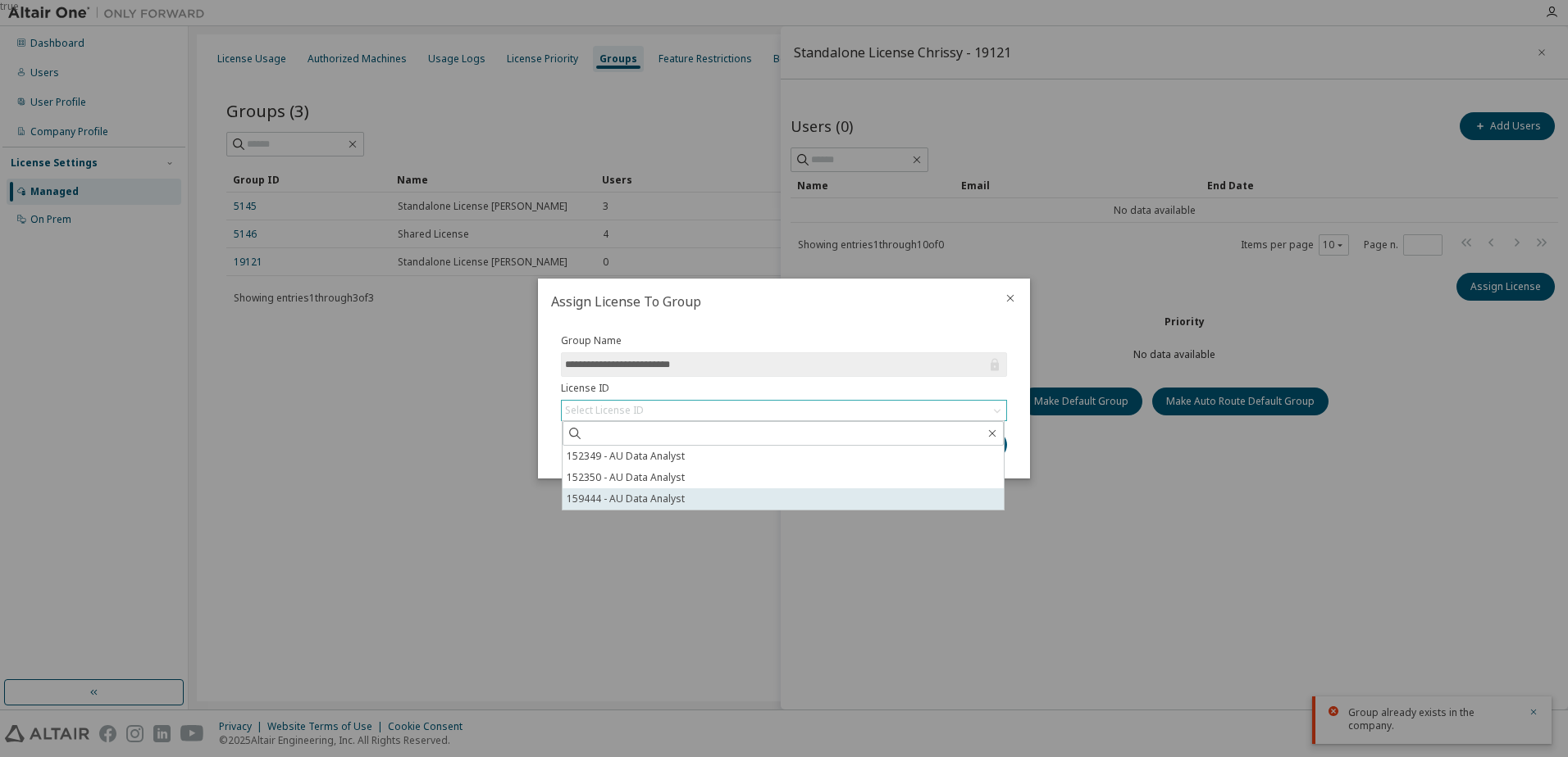
click at [642, 499] on li "159444 - AU Data Analyst" at bounding box center [783, 499] width 441 height 21
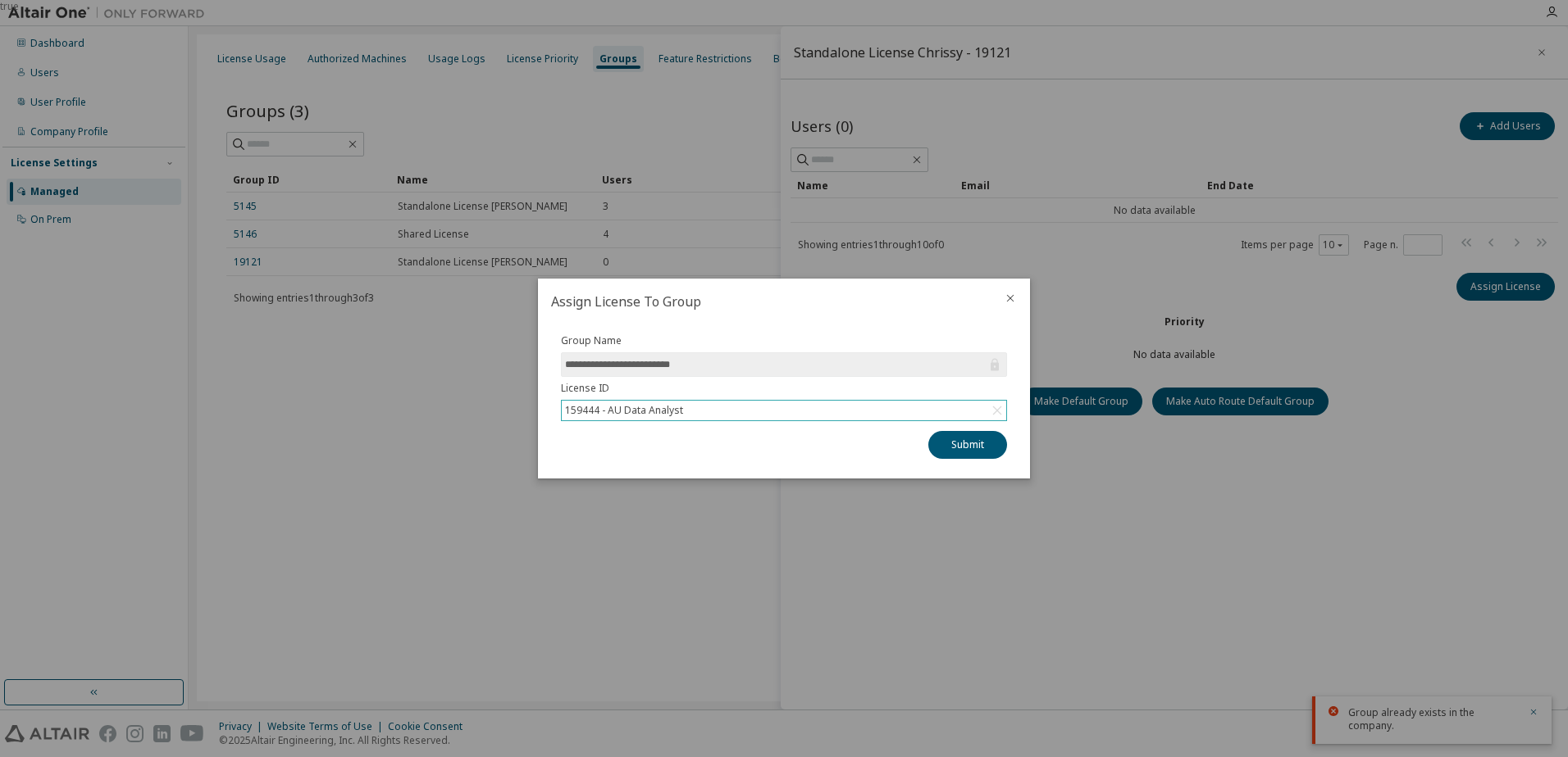
click at [993, 406] on icon at bounding box center [997, 410] width 16 height 16
click at [894, 414] on div "Select License ID" at bounding box center [784, 410] width 444 height 19
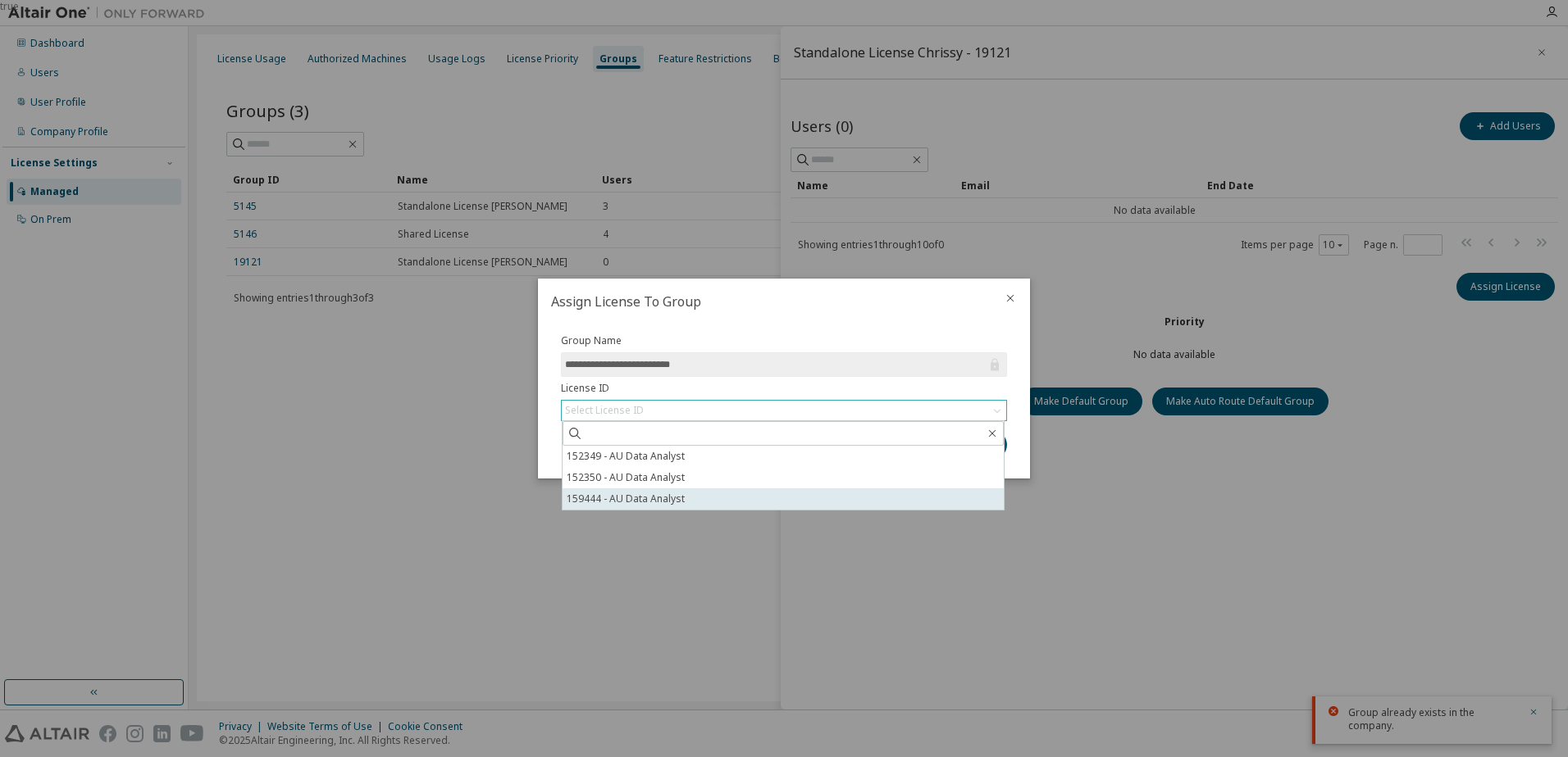
click at [695, 502] on li "159444 - AU Data Analyst" at bounding box center [783, 499] width 441 height 21
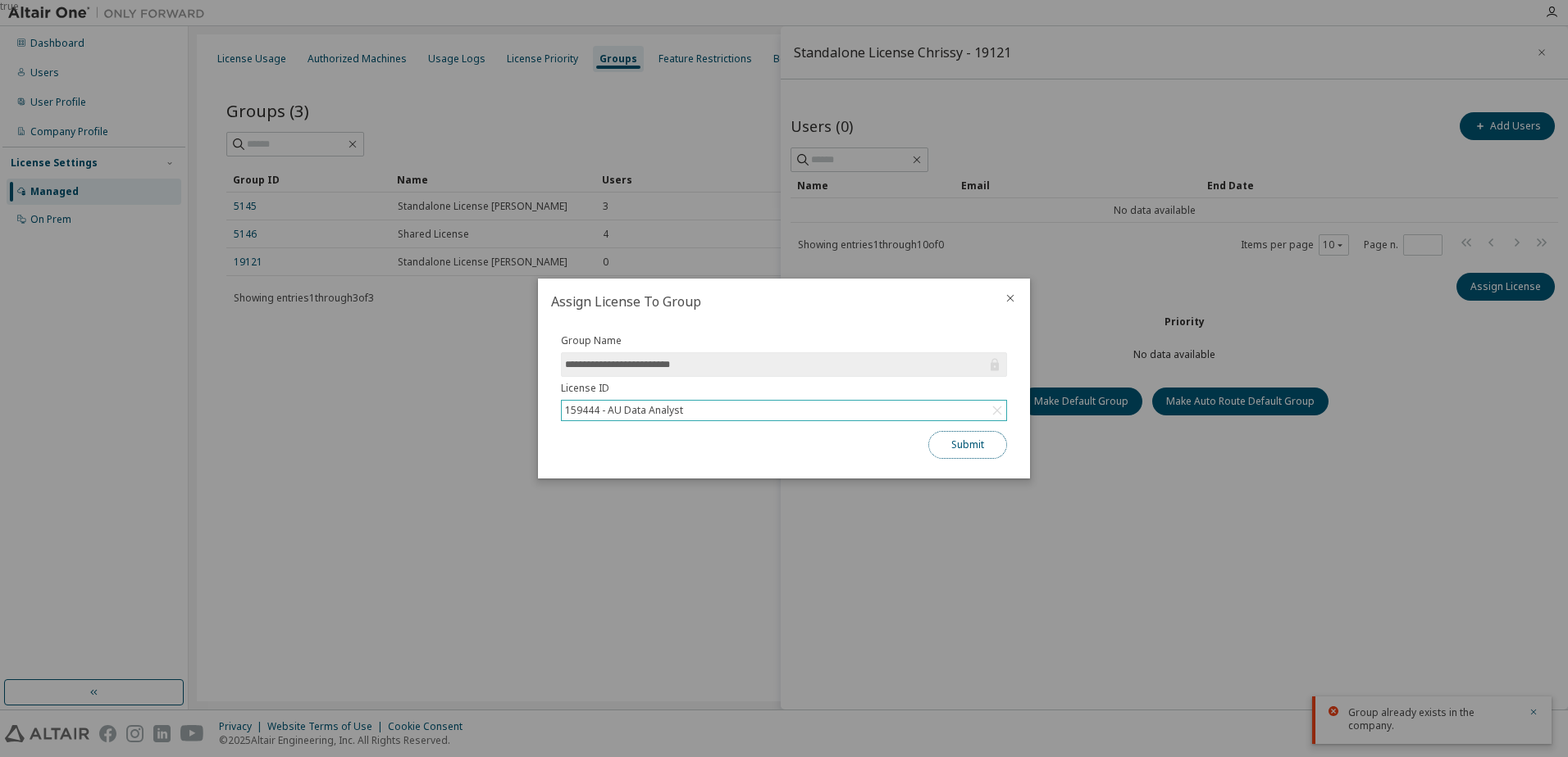
click at [985, 445] on button "Submit" at bounding box center [967, 445] width 79 height 28
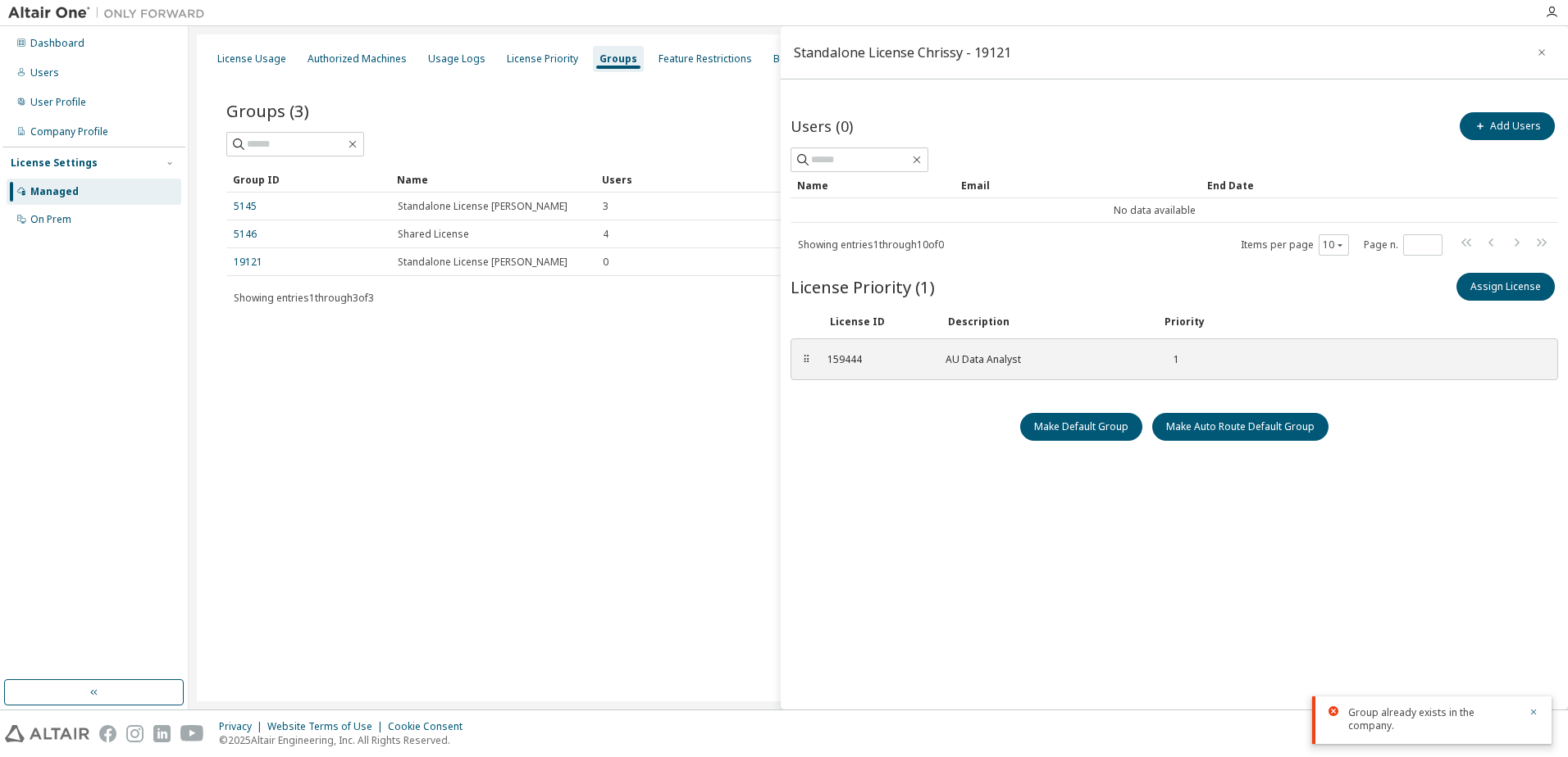
drag, startPoint x: 1543, startPoint y: 52, endPoint x: 1307, endPoint y: 52, distance: 236.0
click at [1307, 52] on div "Standalone License Chrissy - 19121" at bounding box center [1175, 52] width 787 height 53
click at [1509, 135] on button "Add Users" at bounding box center [1507, 126] width 95 height 28
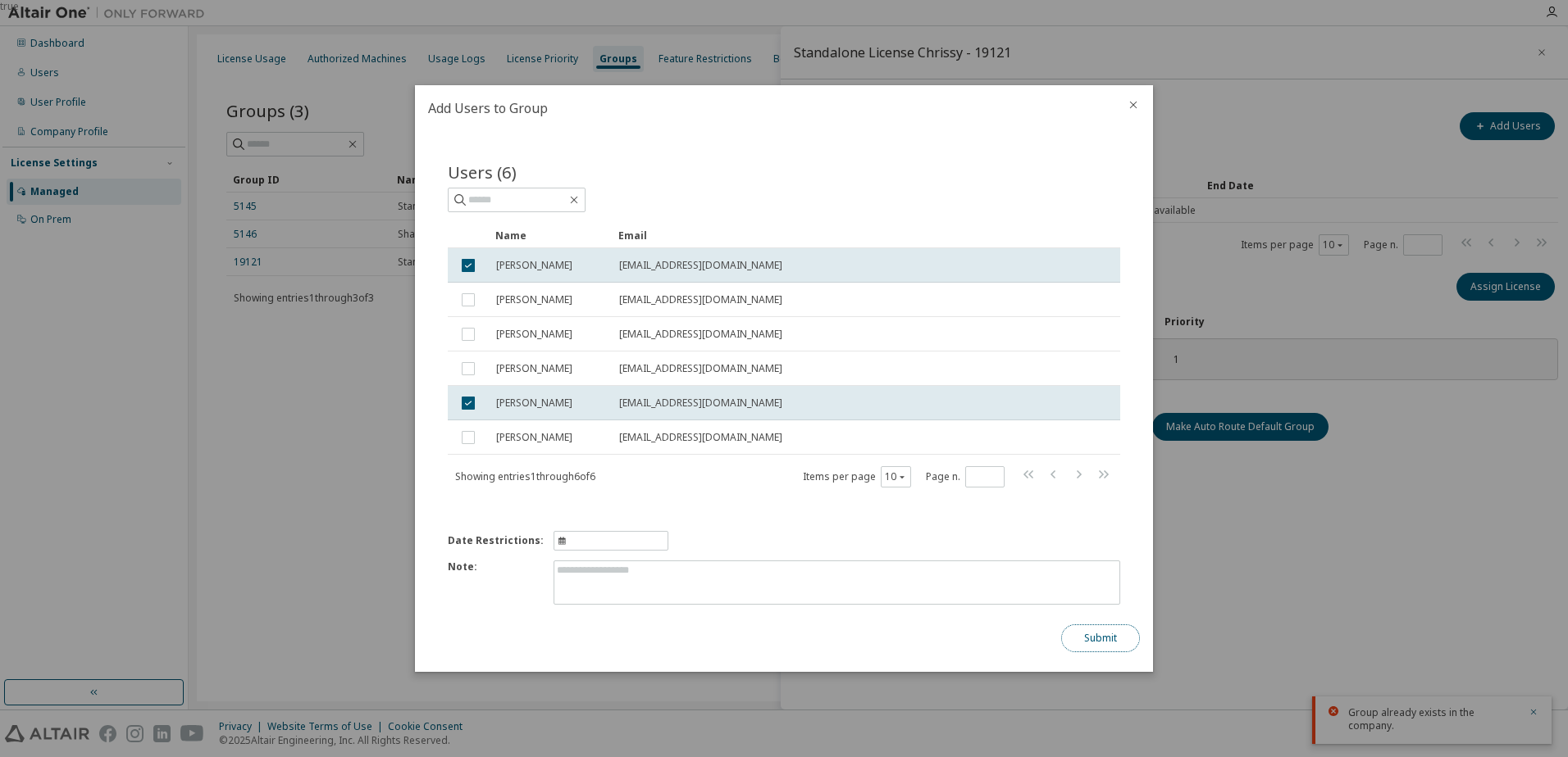
click at [1113, 634] on button "Submit" at bounding box center [1100, 638] width 79 height 28
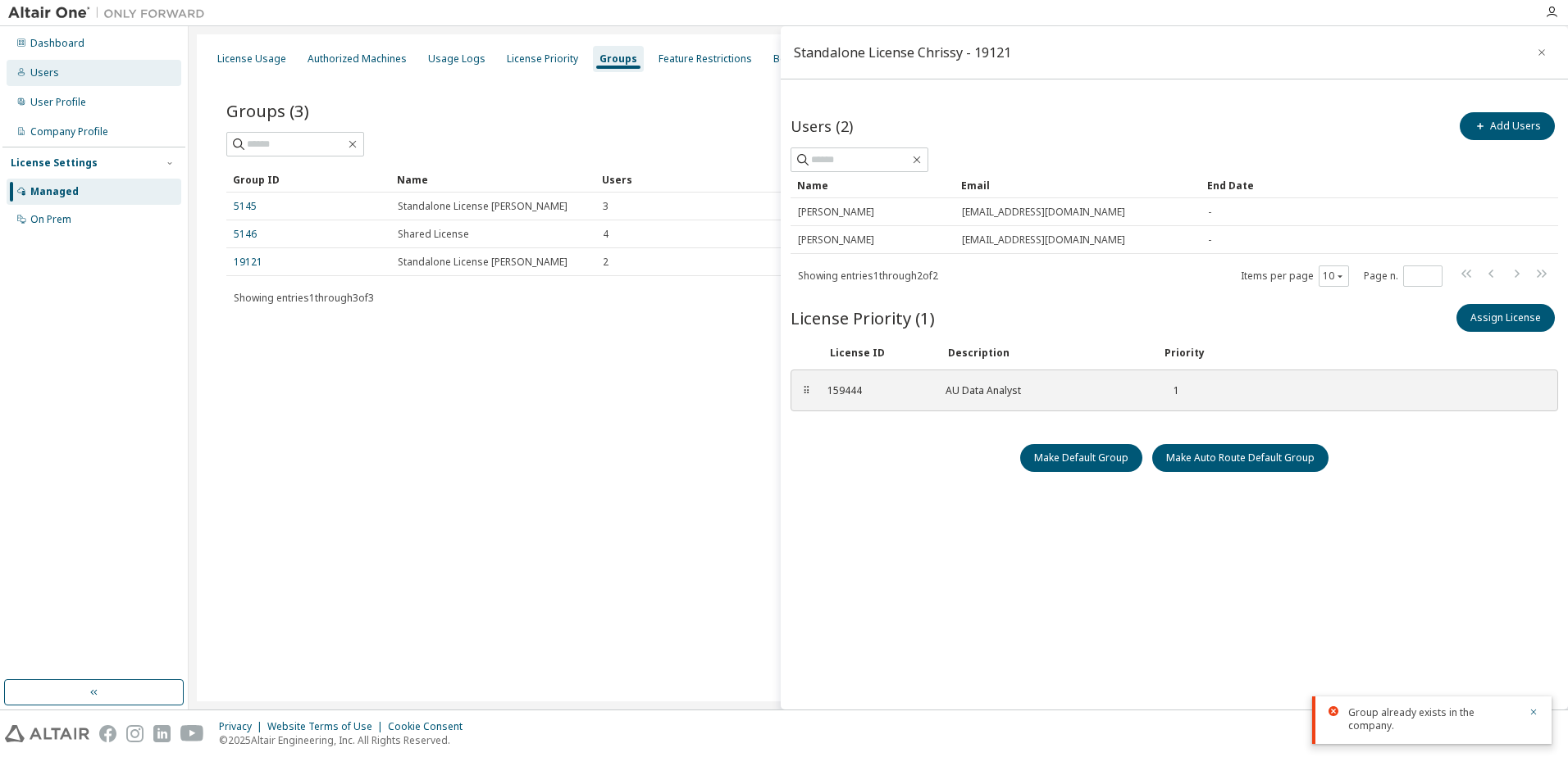
click at [47, 69] on div "Users" at bounding box center [45, 73] width 29 height 14
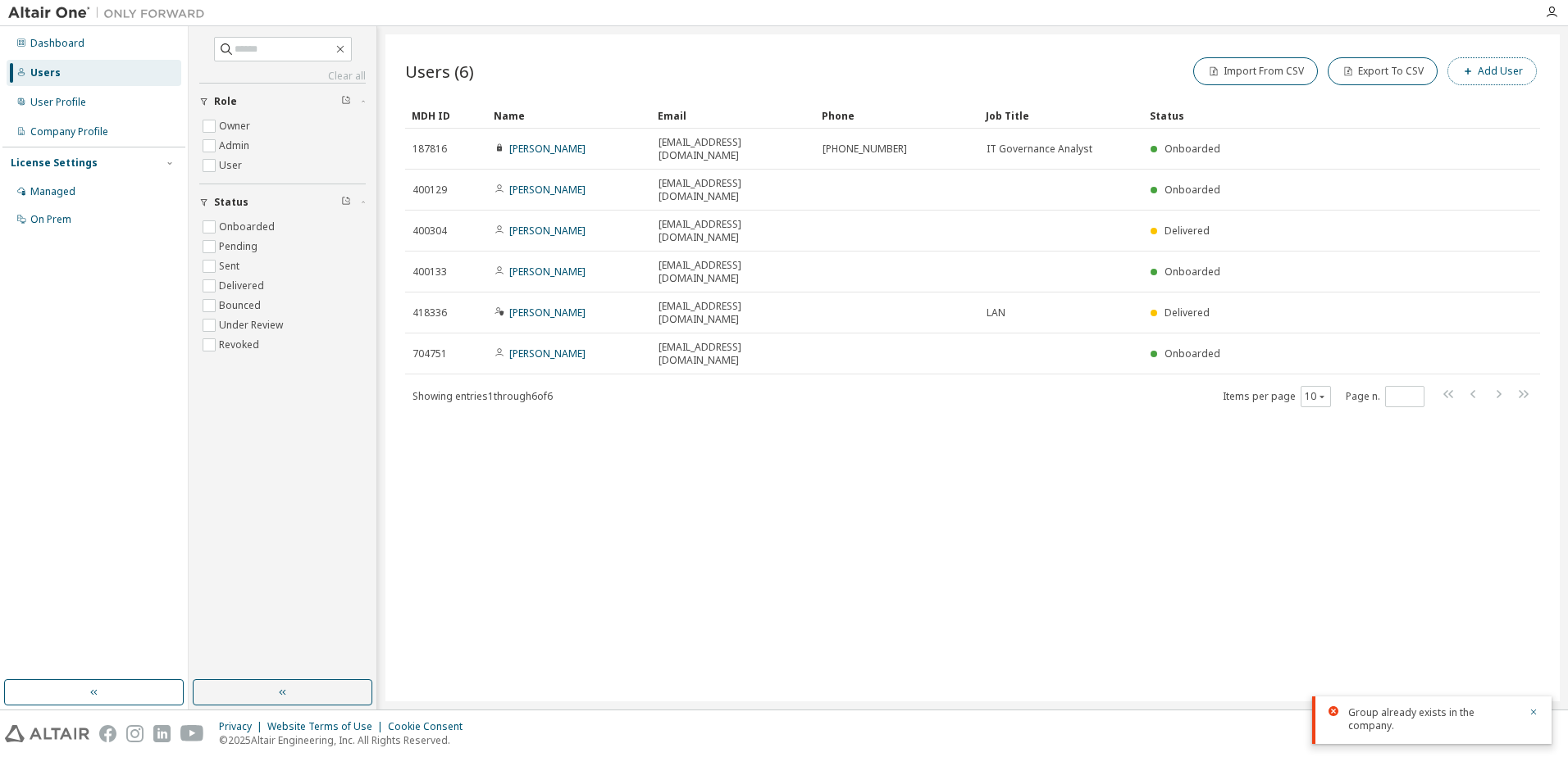
click at [1479, 67] on button "Add User" at bounding box center [1492, 71] width 90 height 28
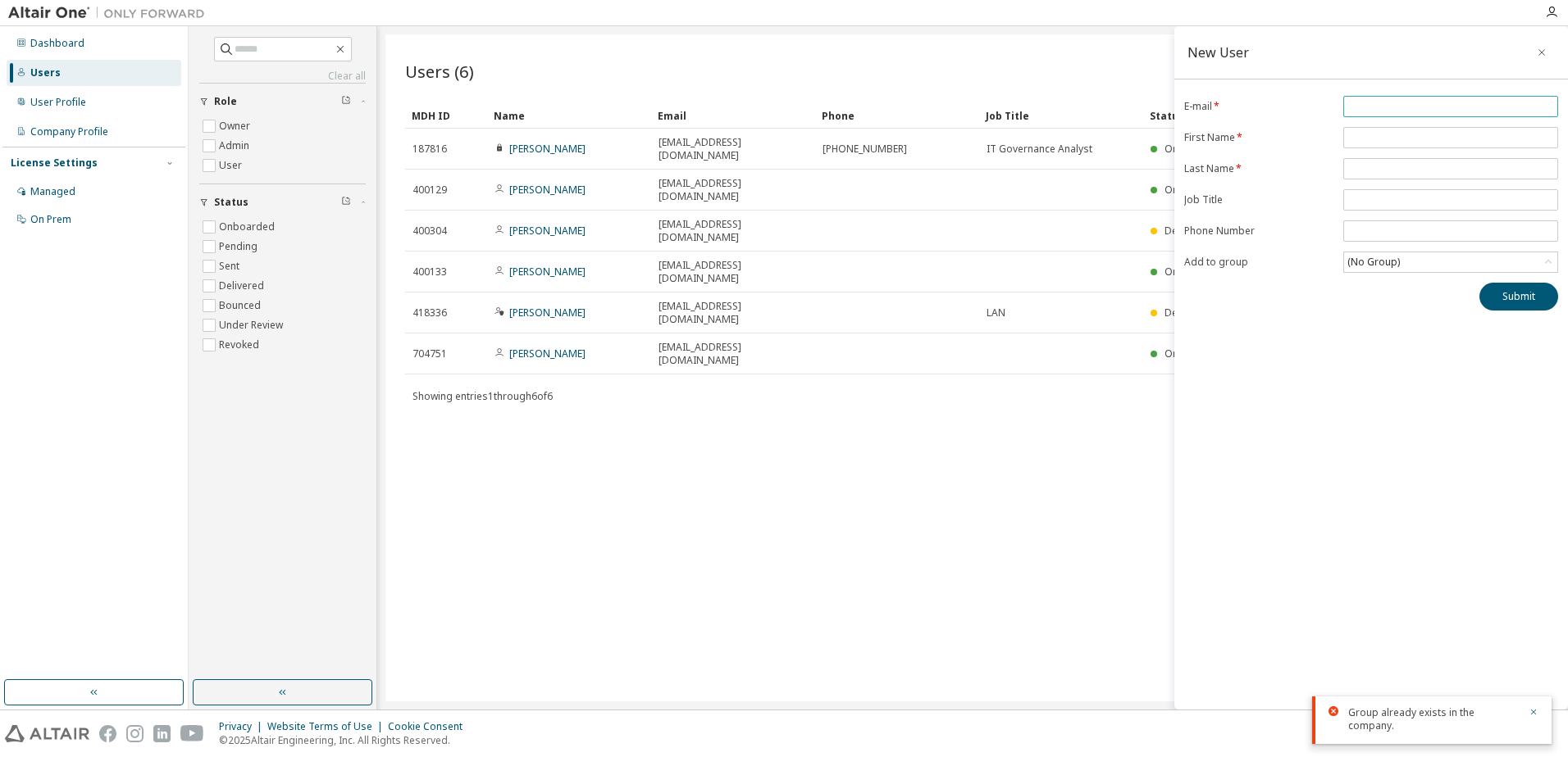
click at [1393, 105] on input "email" at bounding box center [1450, 107] width 206 height 14
paste input "**********"
type input "**********"
click at [1410, 135] on input "text" at bounding box center [1450, 138] width 206 height 14
paste input "**********"
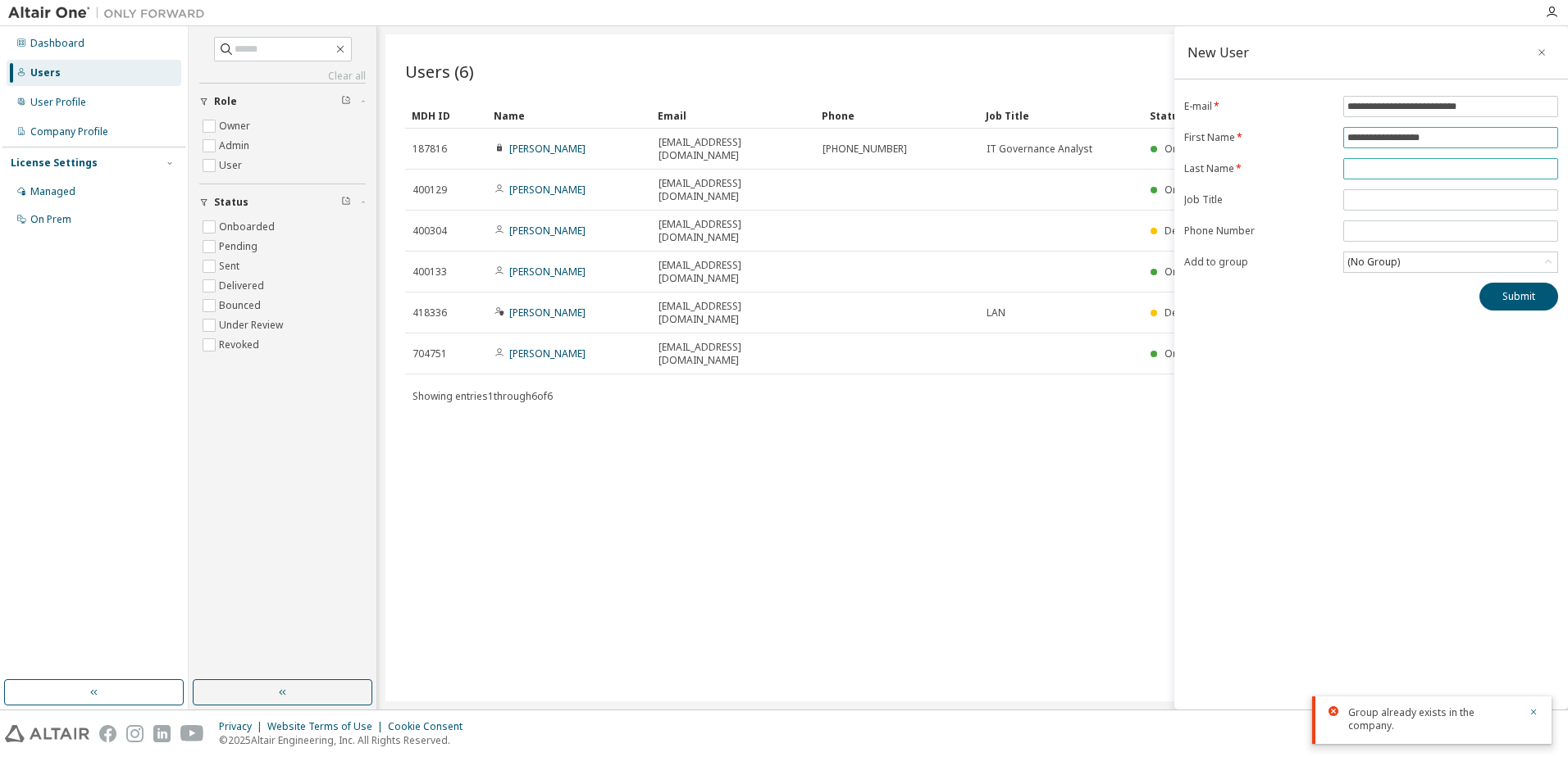
type input "**********"
click at [1406, 168] on input "text" at bounding box center [1450, 169] width 206 height 14
paste input "**********"
drag, startPoint x: 1390, startPoint y: 164, endPoint x: 1439, endPoint y: 185, distance: 53.3
click at [1390, 165] on input "**********" at bounding box center [1450, 169] width 206 height 14
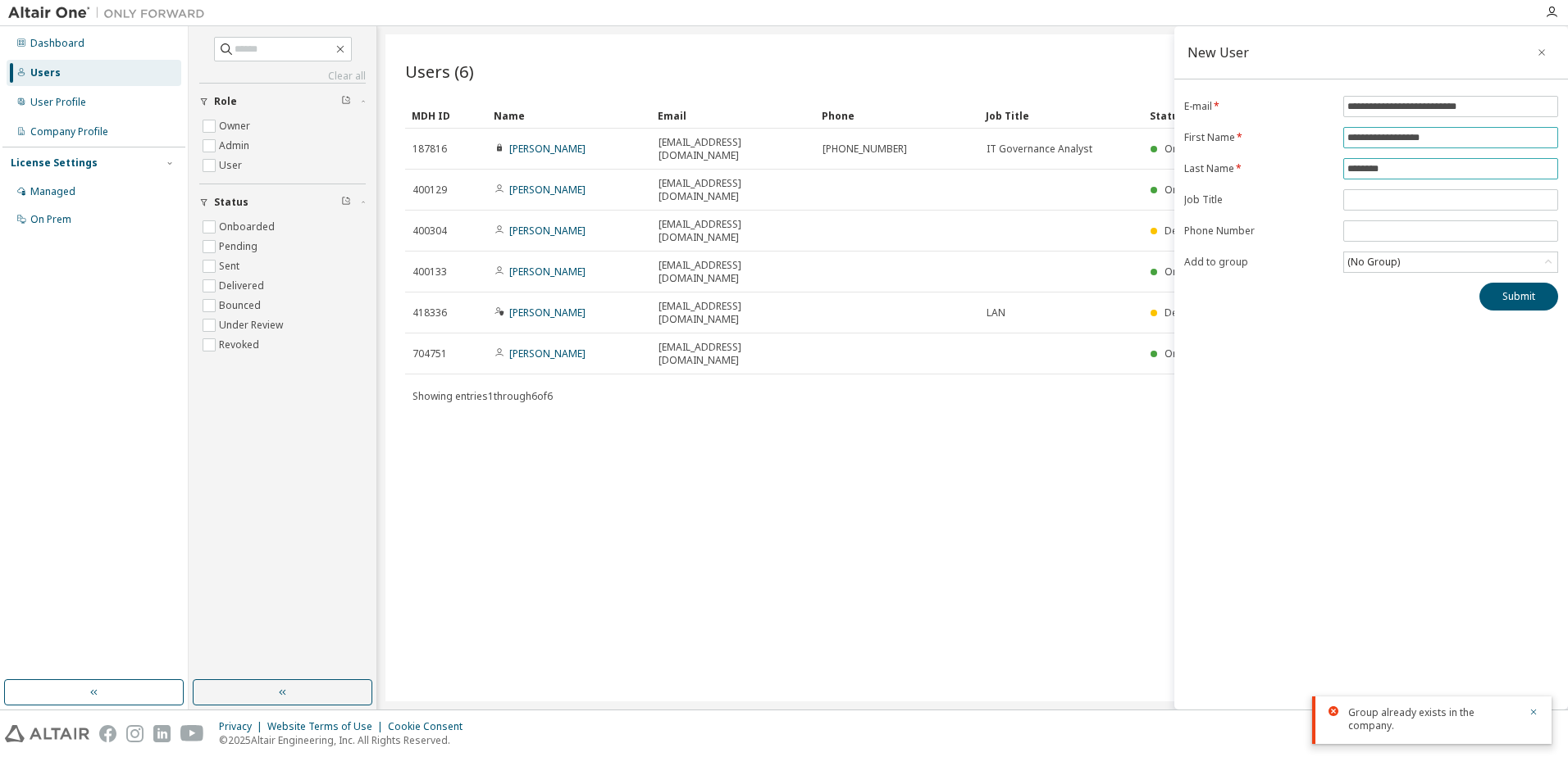
type input "********"
type input "*********"
click at [1379, 199] on input "text" at bounding box center [1450, 200] width 206 height 14
click at [1266, 445] on div "**********" at bounding box center [1371, 368] width 393 height 683
click at [1406, 265] on div "(No Group)" at bounding box center [1450, 261] width 213 height 19
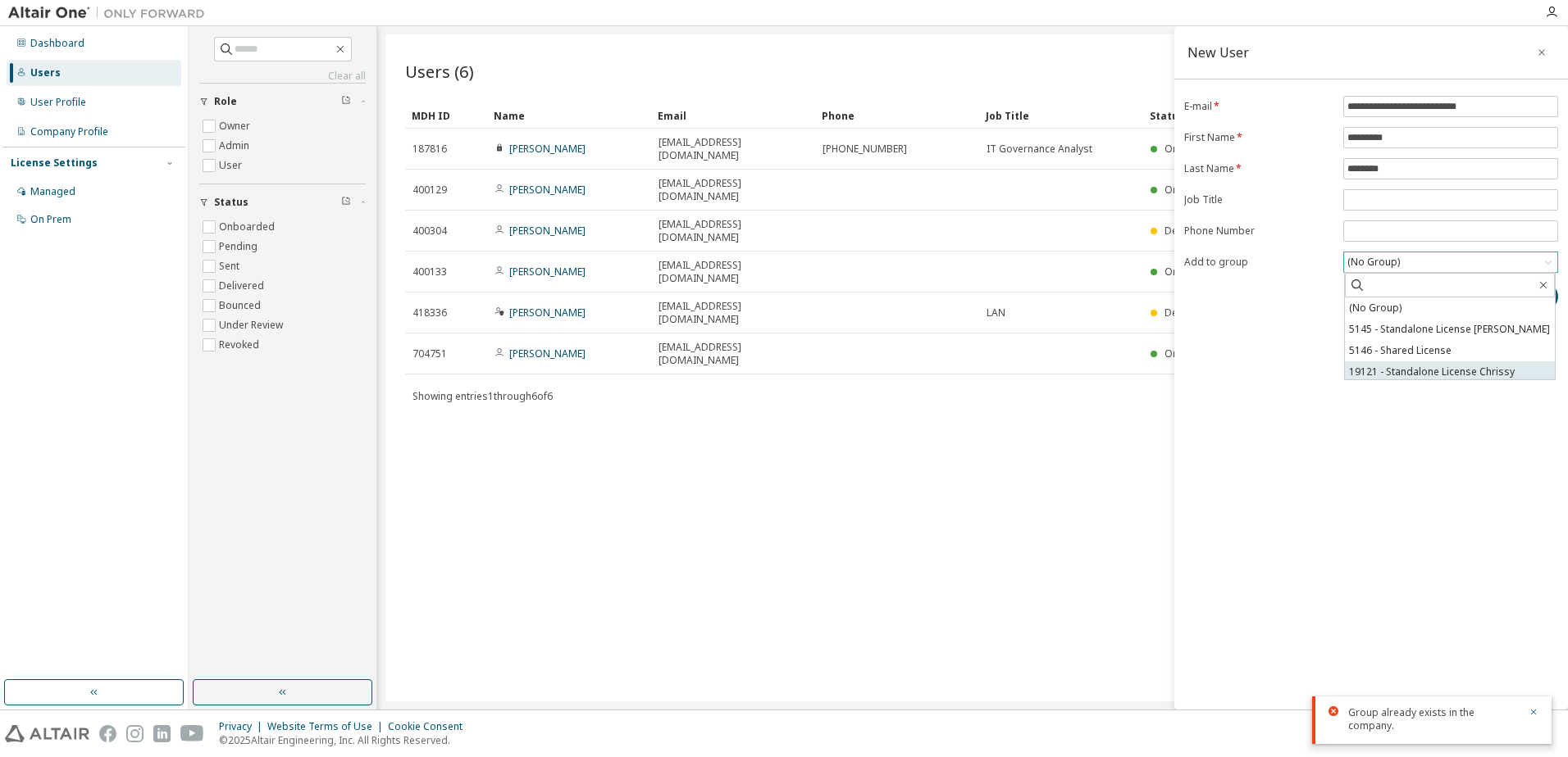
click at [1465, 374] on li "19121 - Standalone License Chrissy" at bounding box center [1450, 371] width 210 height 21
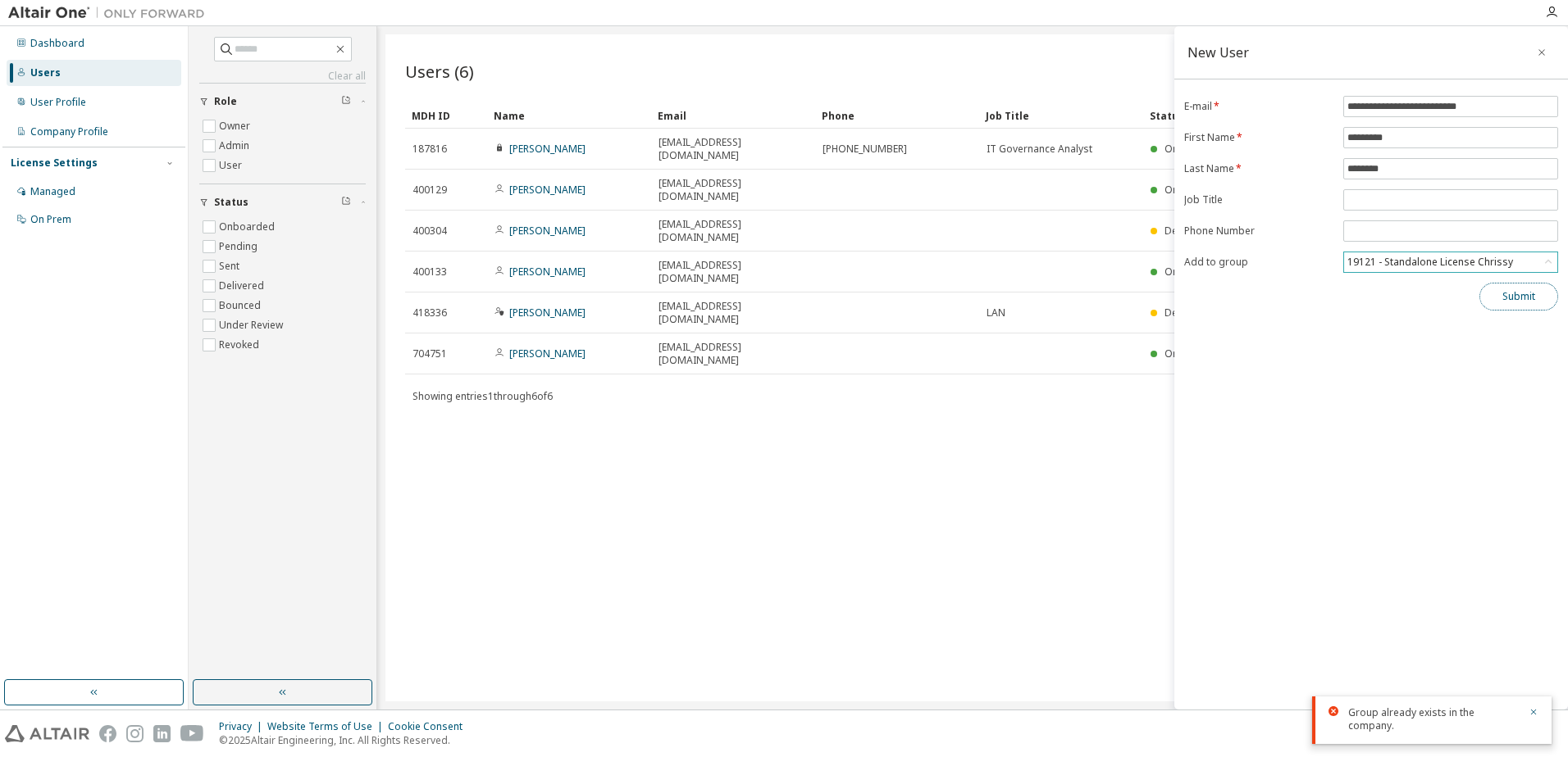
click at [1509, 298] on button "Submit" at bounding box center [1518, 296] width 79 height 28
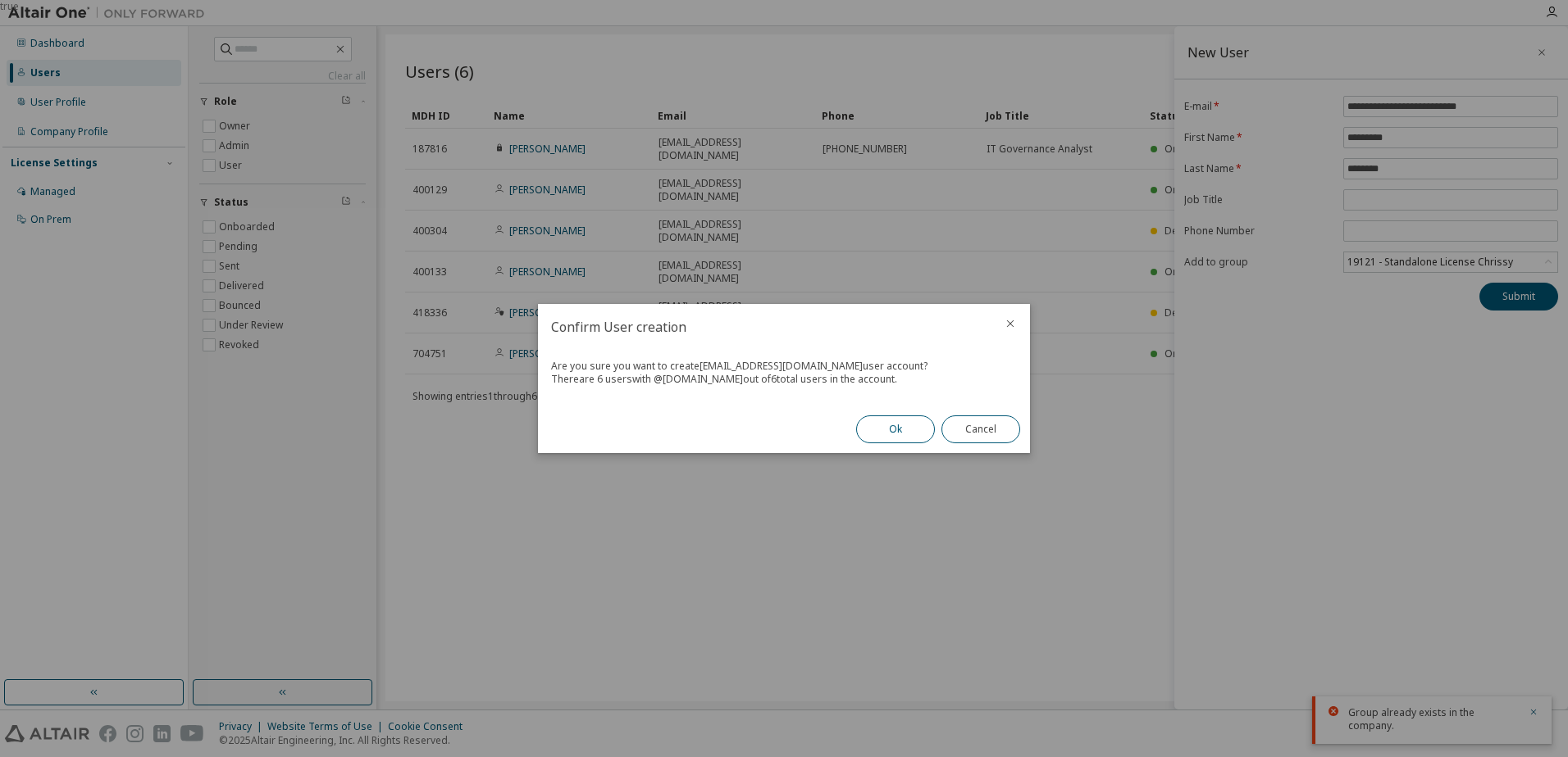
click at [913, 437] on button "Ok" at bounding box center [895, 429] width 79 height 28
click at [1004, 427] on button "Close" at bounding box center [980, 429] width 79 height 28
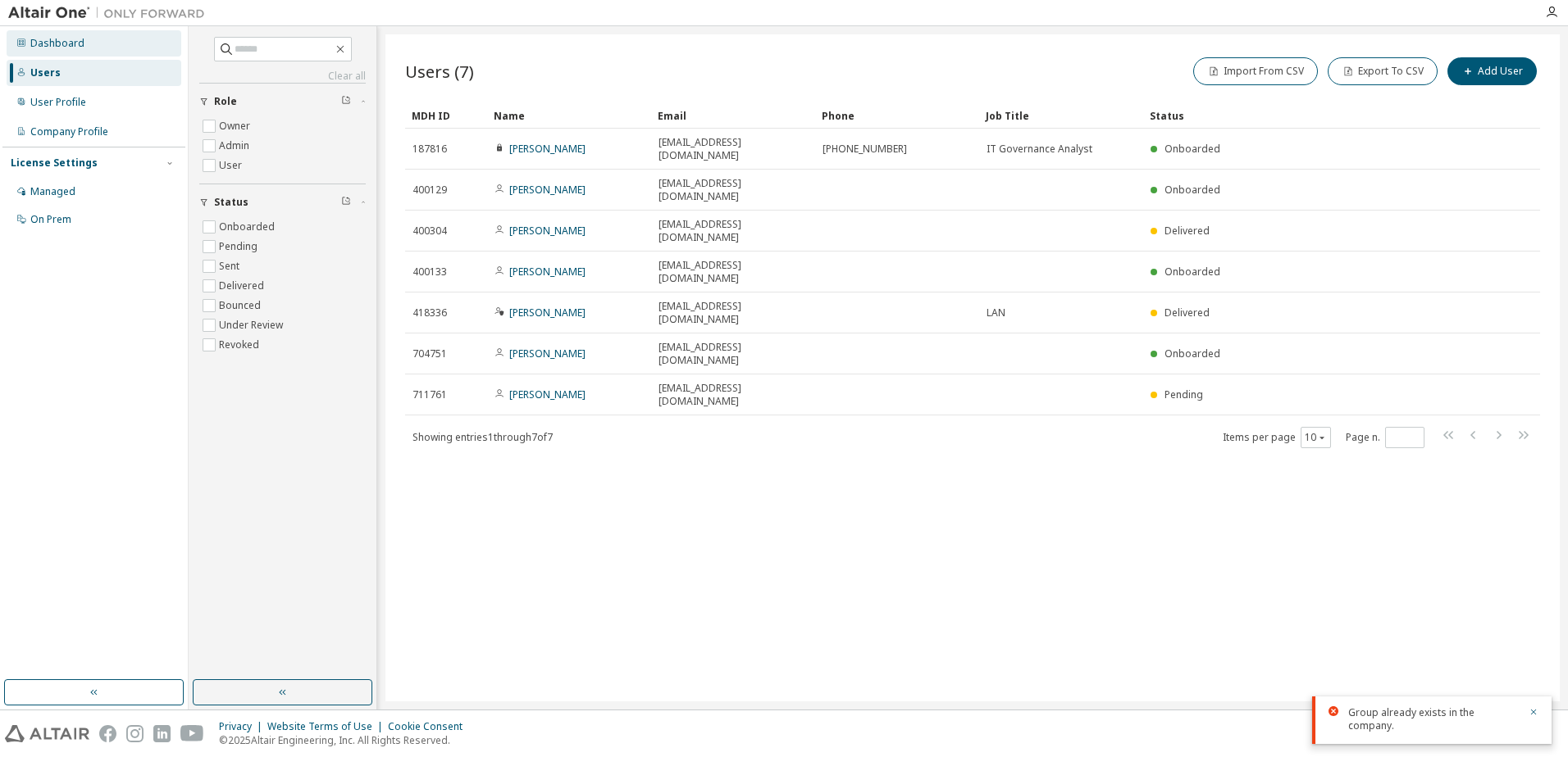
click at [70, 43] on div "Dashboard" at bounding box center [58, 44] width 54 height 14
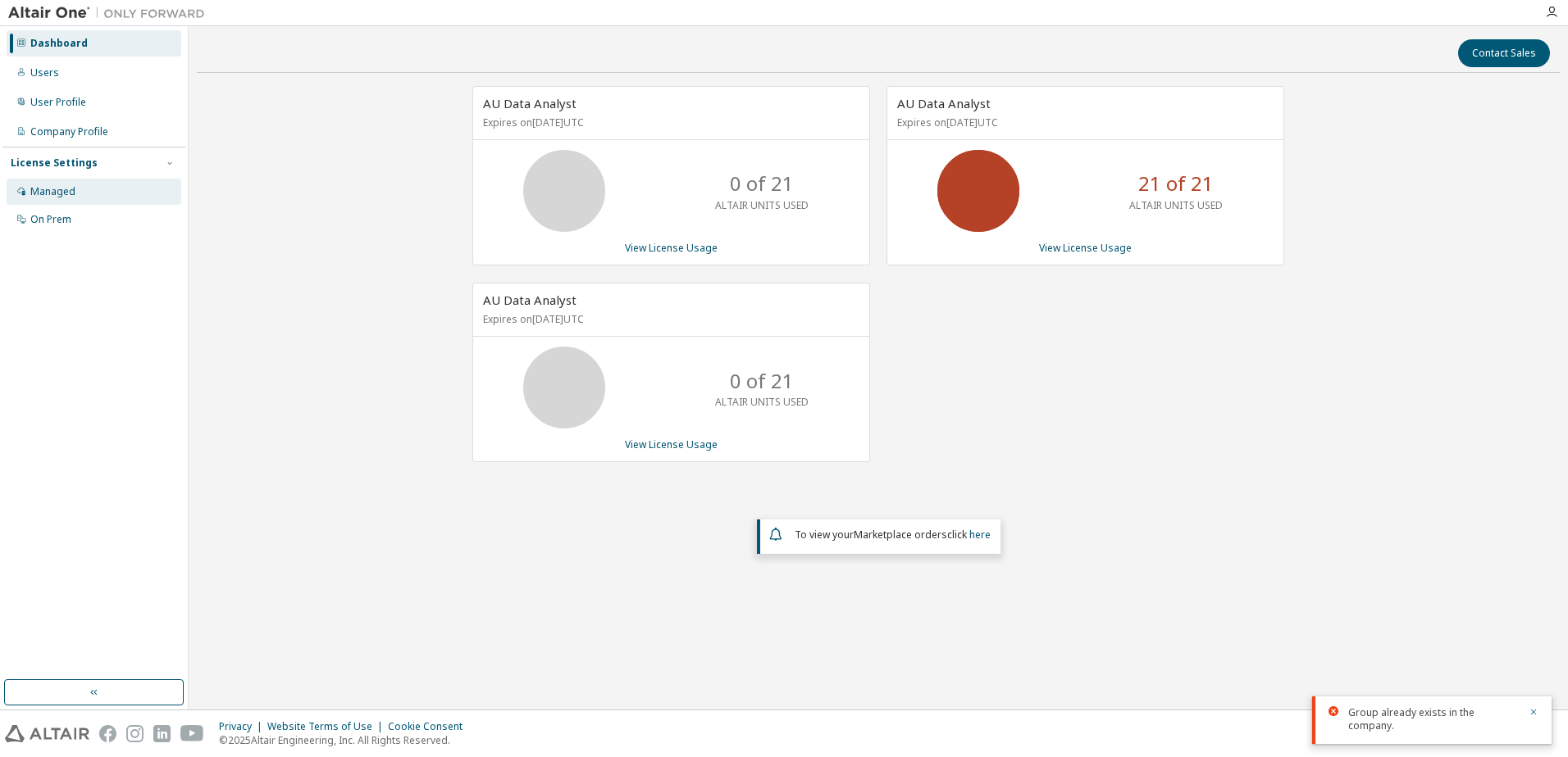
click at [110, 190] on div "Managed" at bounding box center [94, 191] width 174 height 26
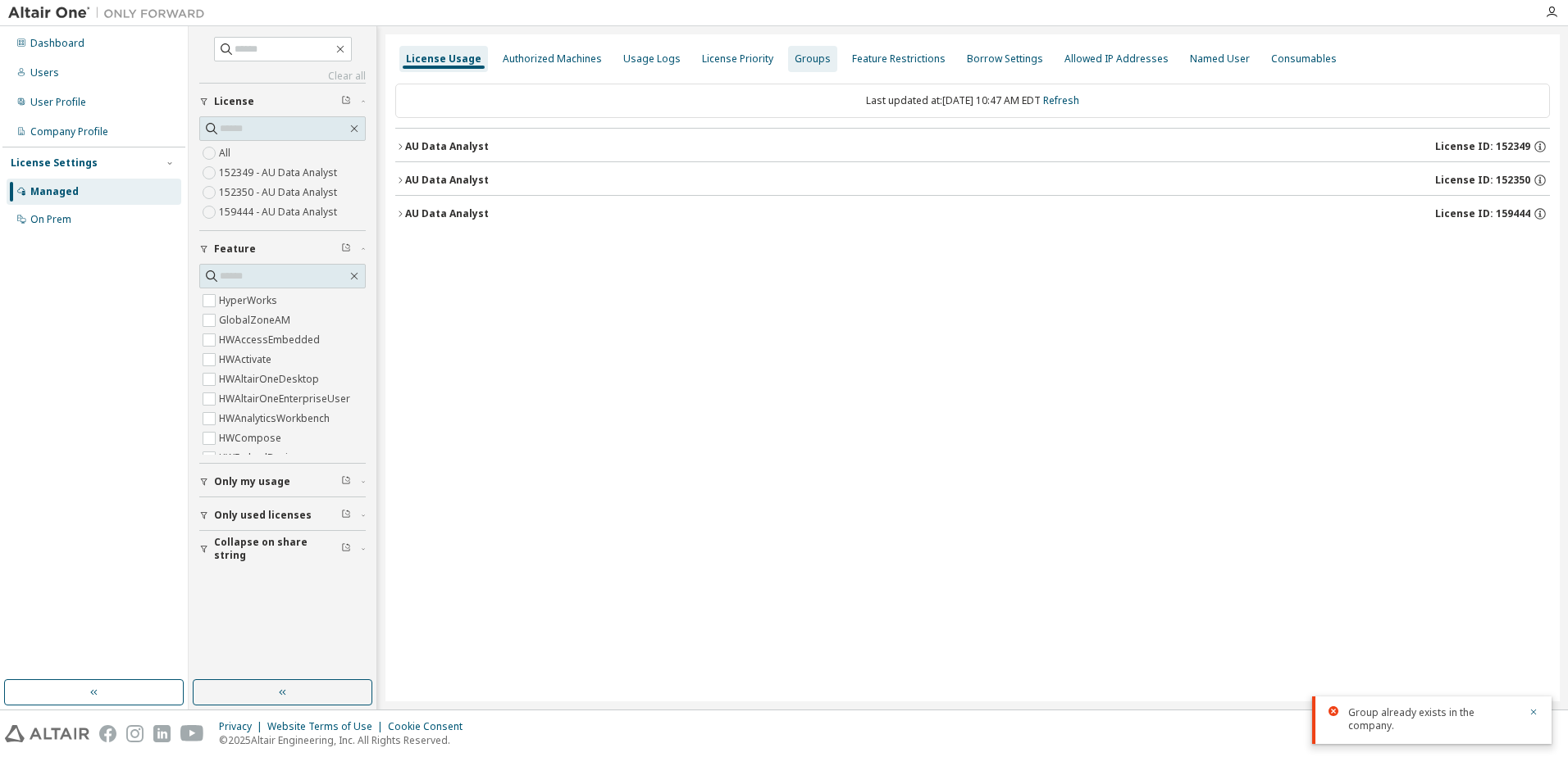
click at [802, 61] on div "Groups" at bounding box center [812, 59] width 36 height 14
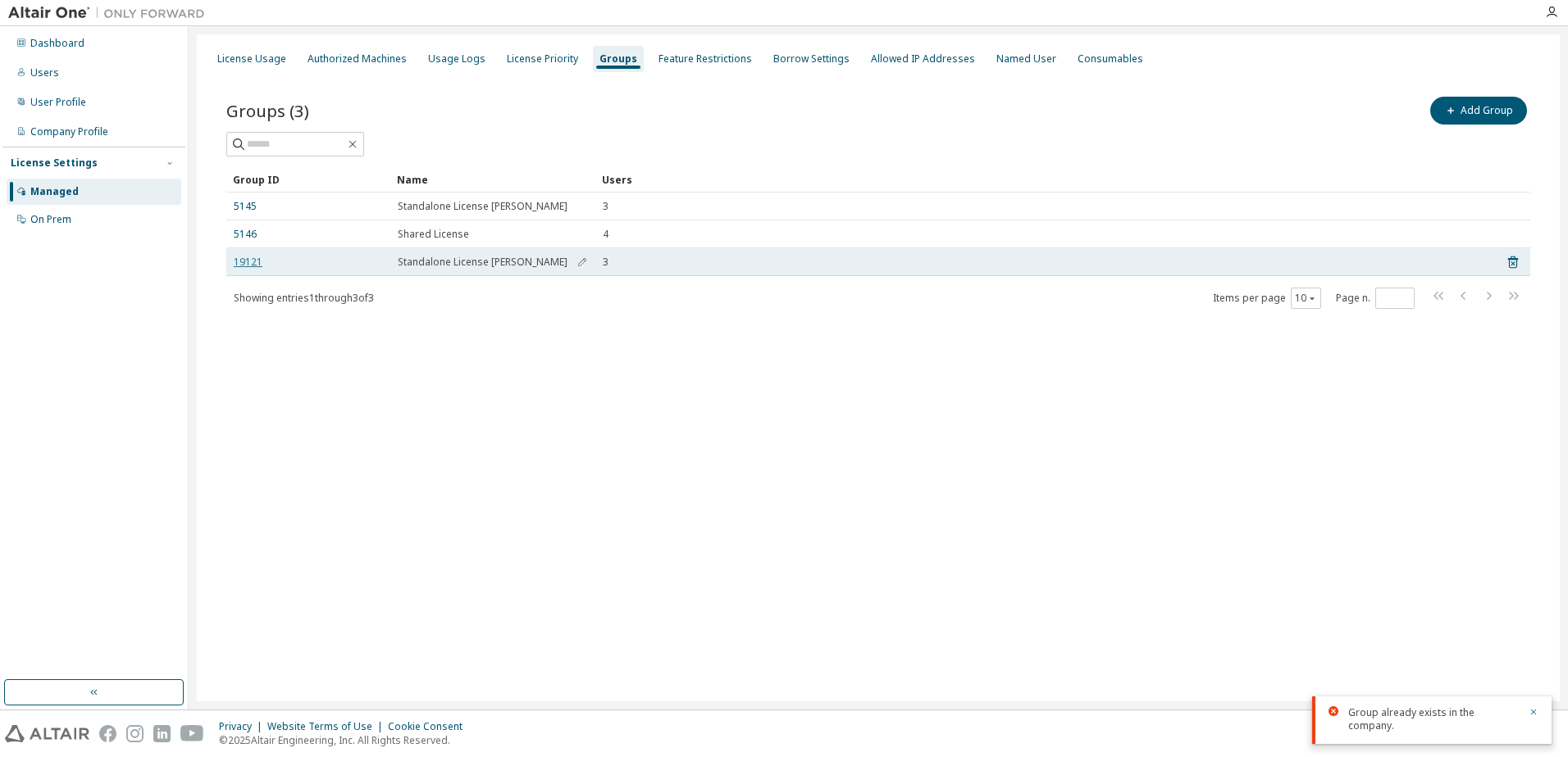
click at [256, 266] on link "19121" at bounding box center [248, 262] width 29 height 14
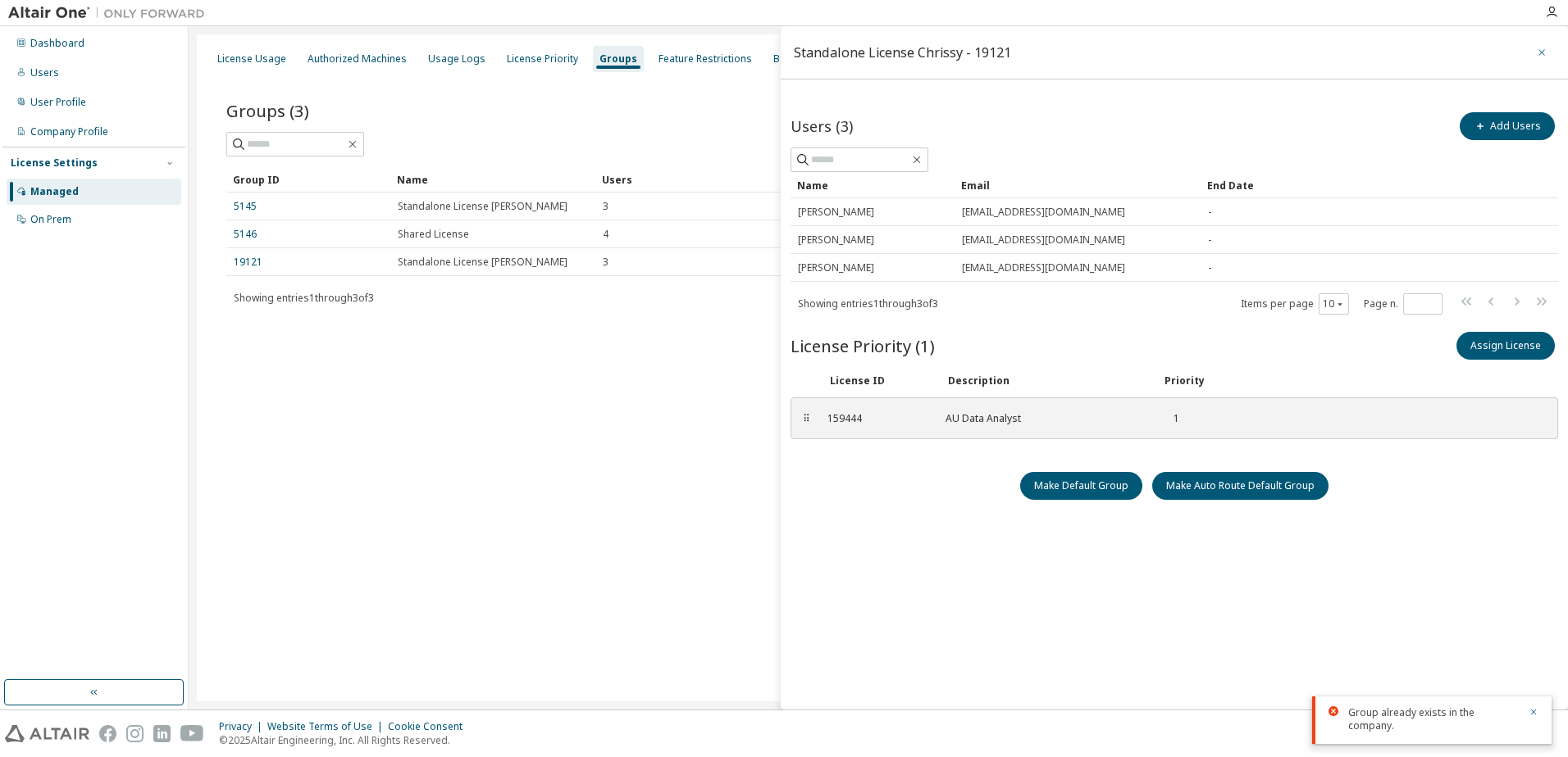
click at [1540, 52] on icon "button" at bounding box center [1542, 52] width 12 height 14
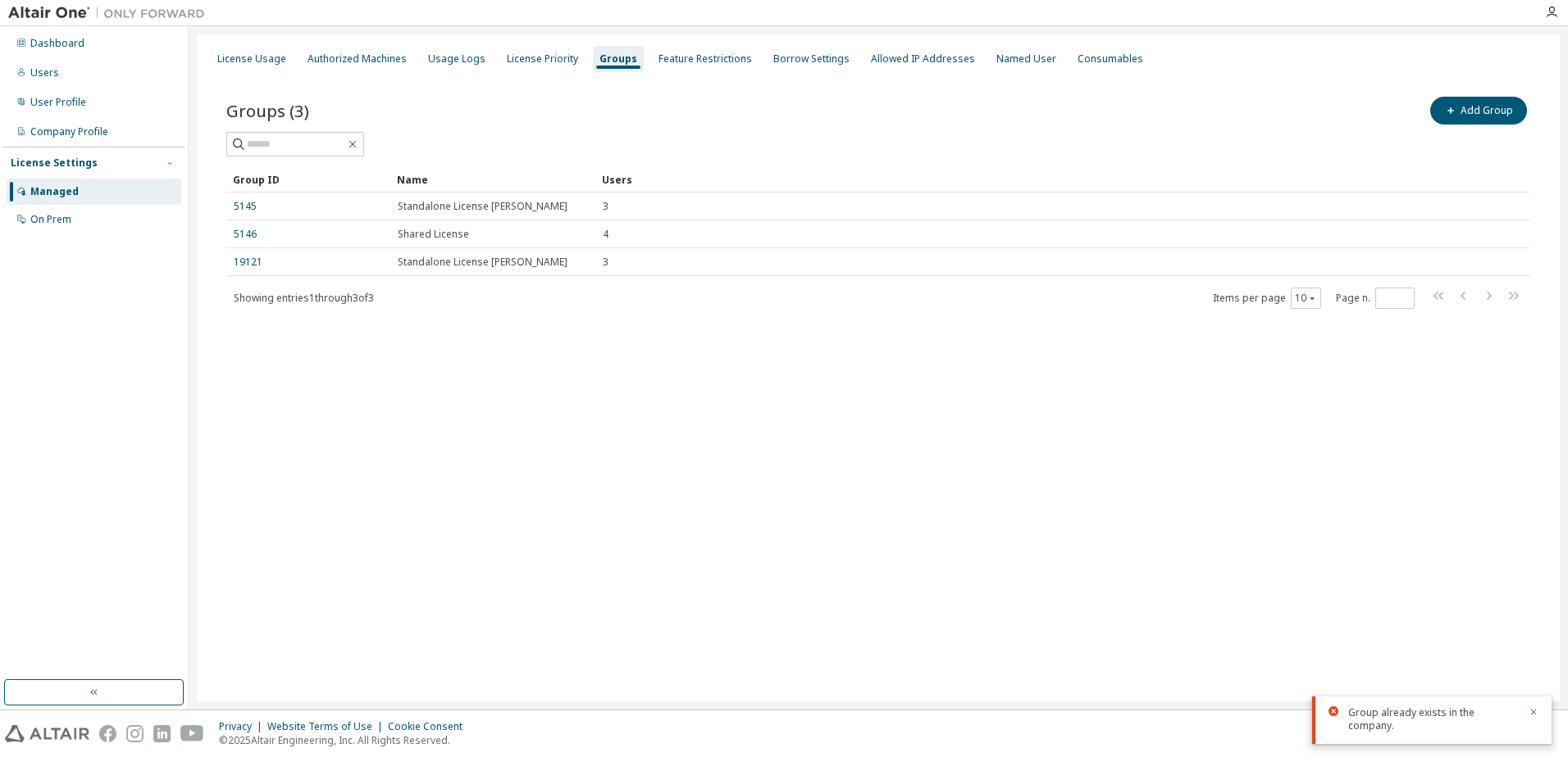
click at [529, 445] on div "License Usage Authorized Machines Usage Logs License Priority Groups Feature Re…" at bounding box center [878, 368] width 1363 height 667
click at [64, 42] on div "Dashboard" at bounding box center [58, 44] width 54 height 14
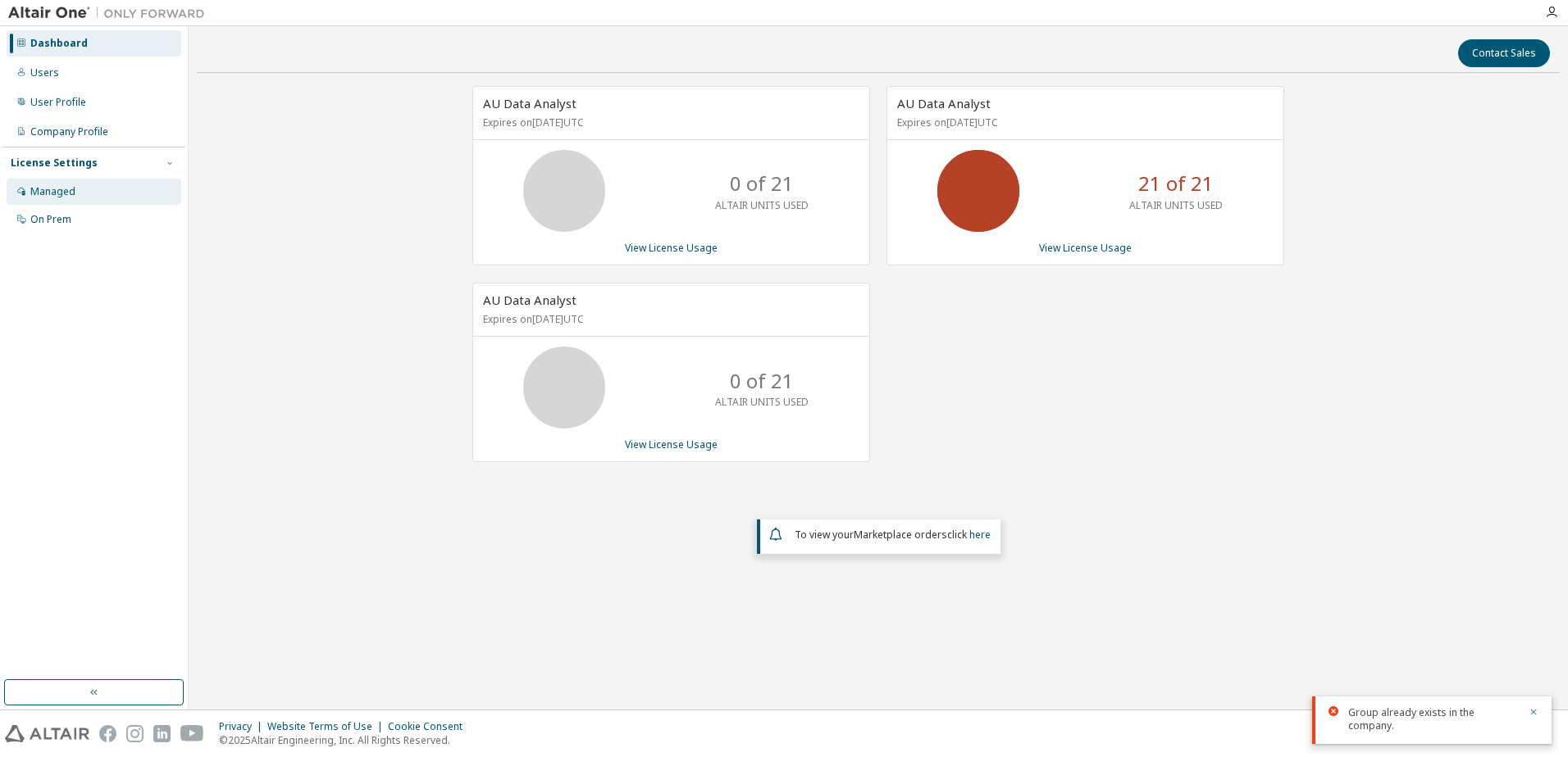
click at [72, 192] on div "Managed" at bounding box center [52, 192] width 45 height 14
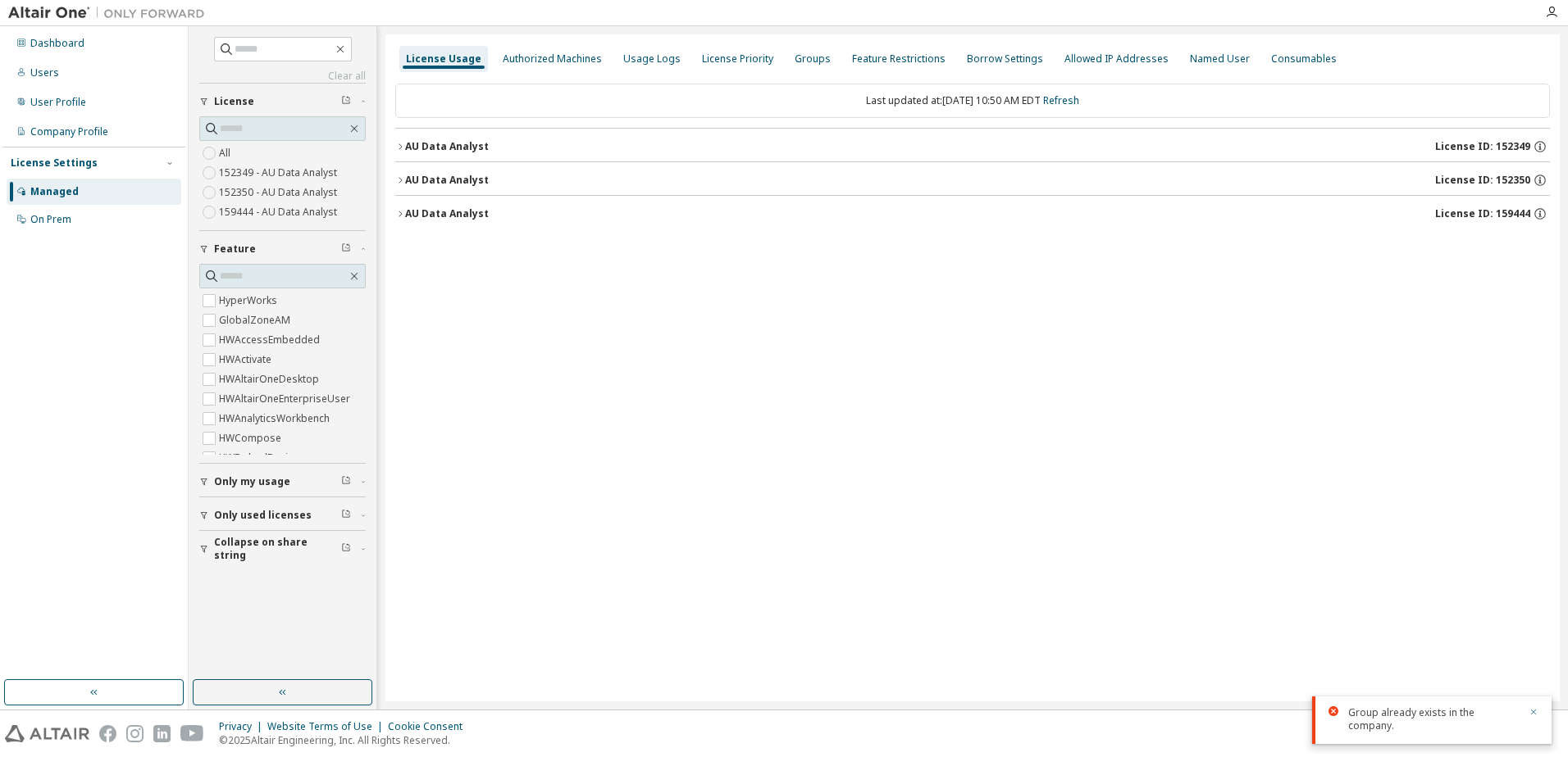
click at [1535, 713] on icon "button" at bounding box center [1533, 712] width 10 height 10
click at [59, 36] on div "Dashboard" at bounding box center [94, 43] width 174 height 26
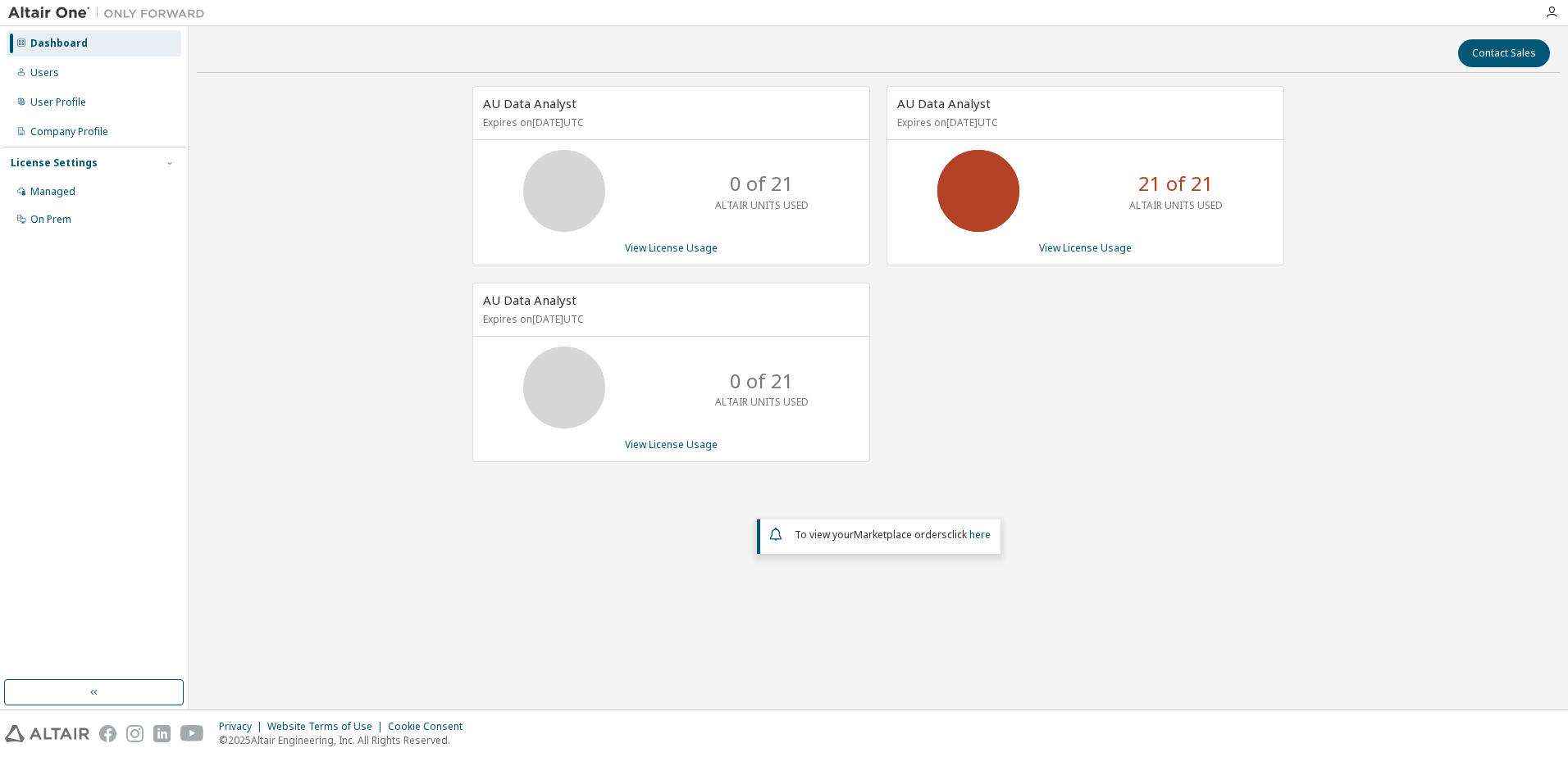
click at [1049, 203] on div "21 of 21 ALTAIR UNITS USED" at bounding box center [1086, 190] width 396 height 82
click at [1216, 191] on div "21 of 21 ALTAIR UNITS USED" at bounding box center [1175, 190] width 131 height 82
click at [1103, 250] on link "View License Usage" at bounding box center [1086, 248] width 93 height 14
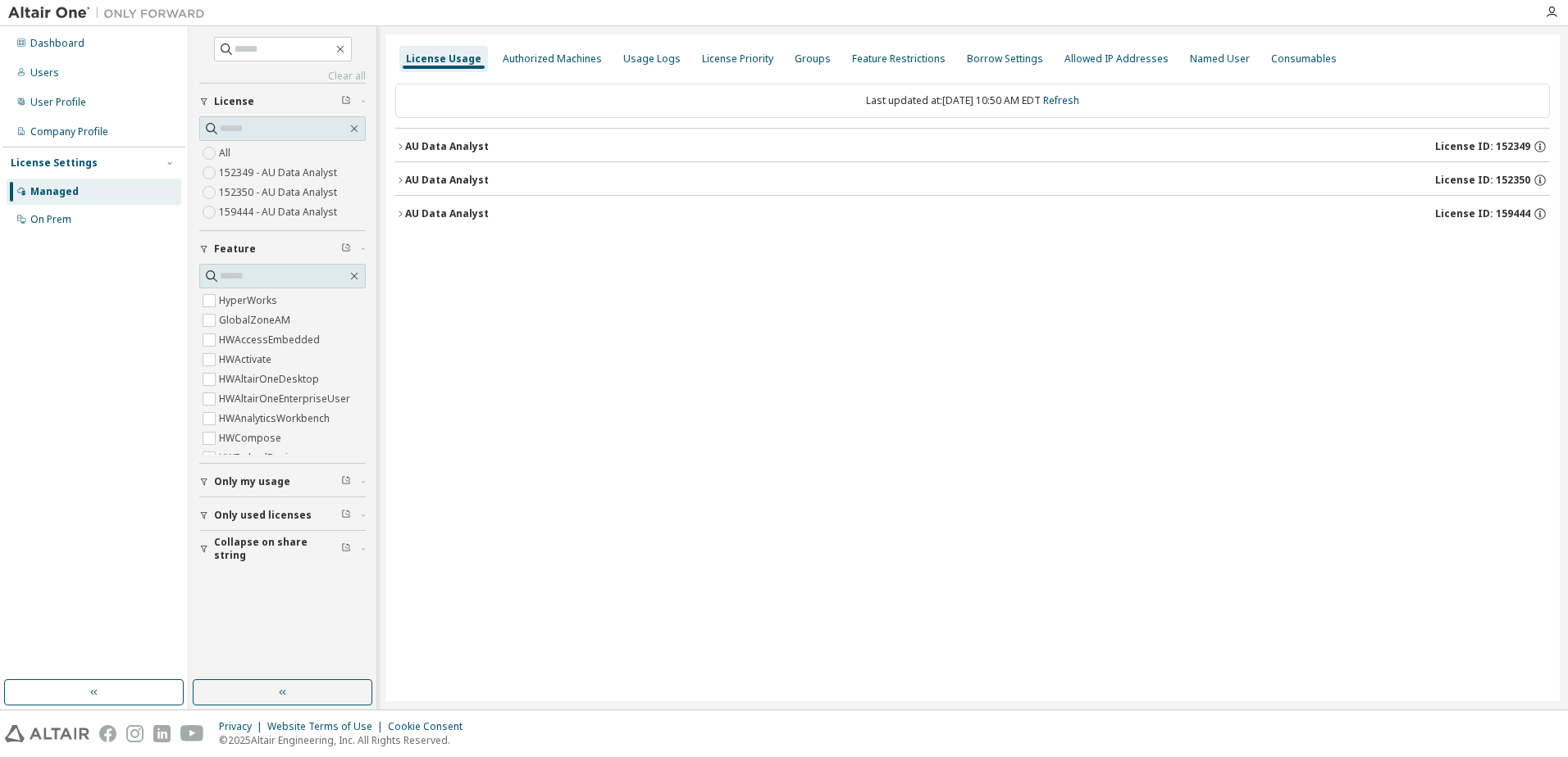
click at [399, 148] on icon "button" at bounding box center [400, 147] width 10 height 10
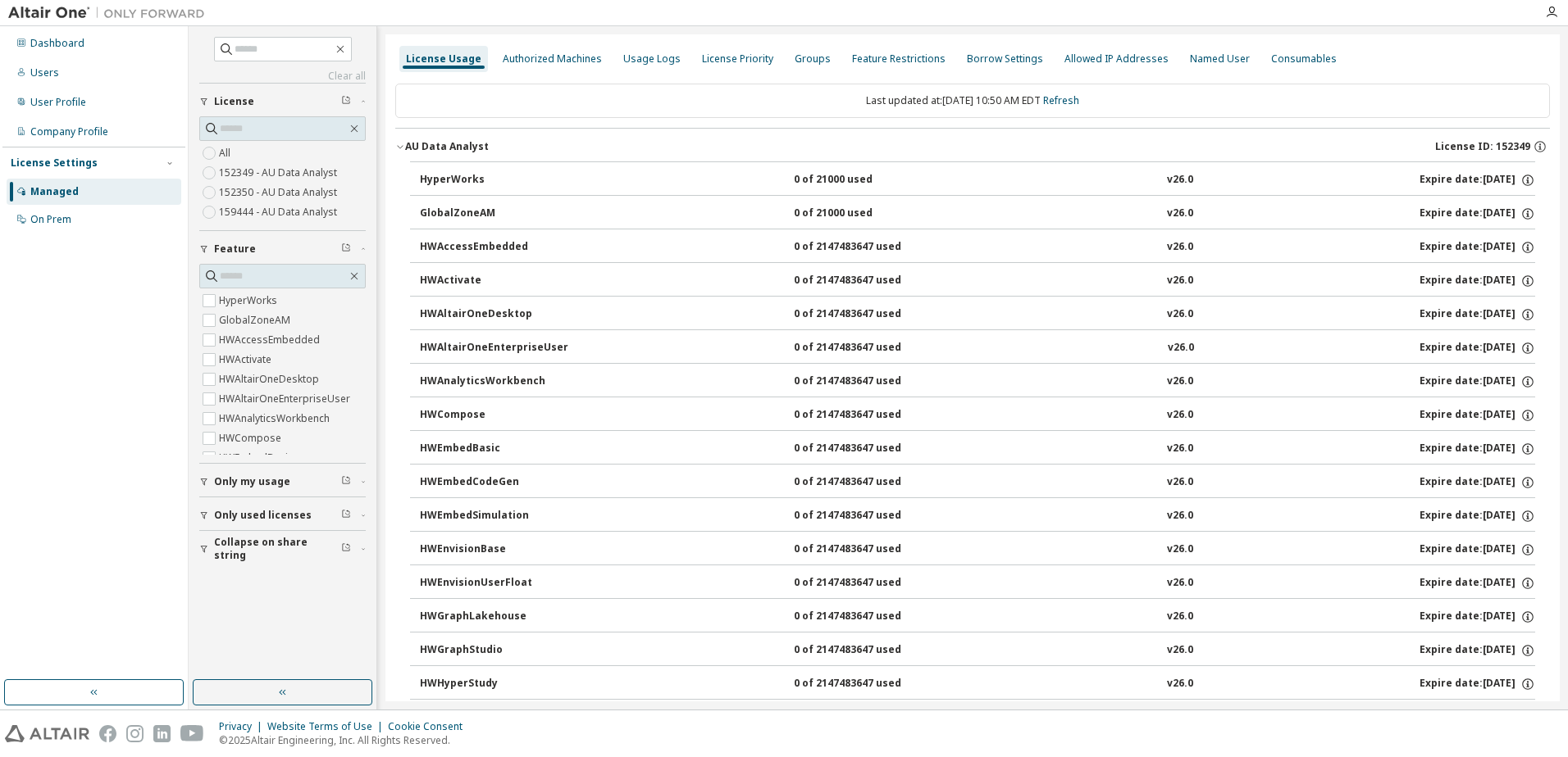
click at [399, 148] on icon "button" at bounding box center [400, 147] width 10 height 10
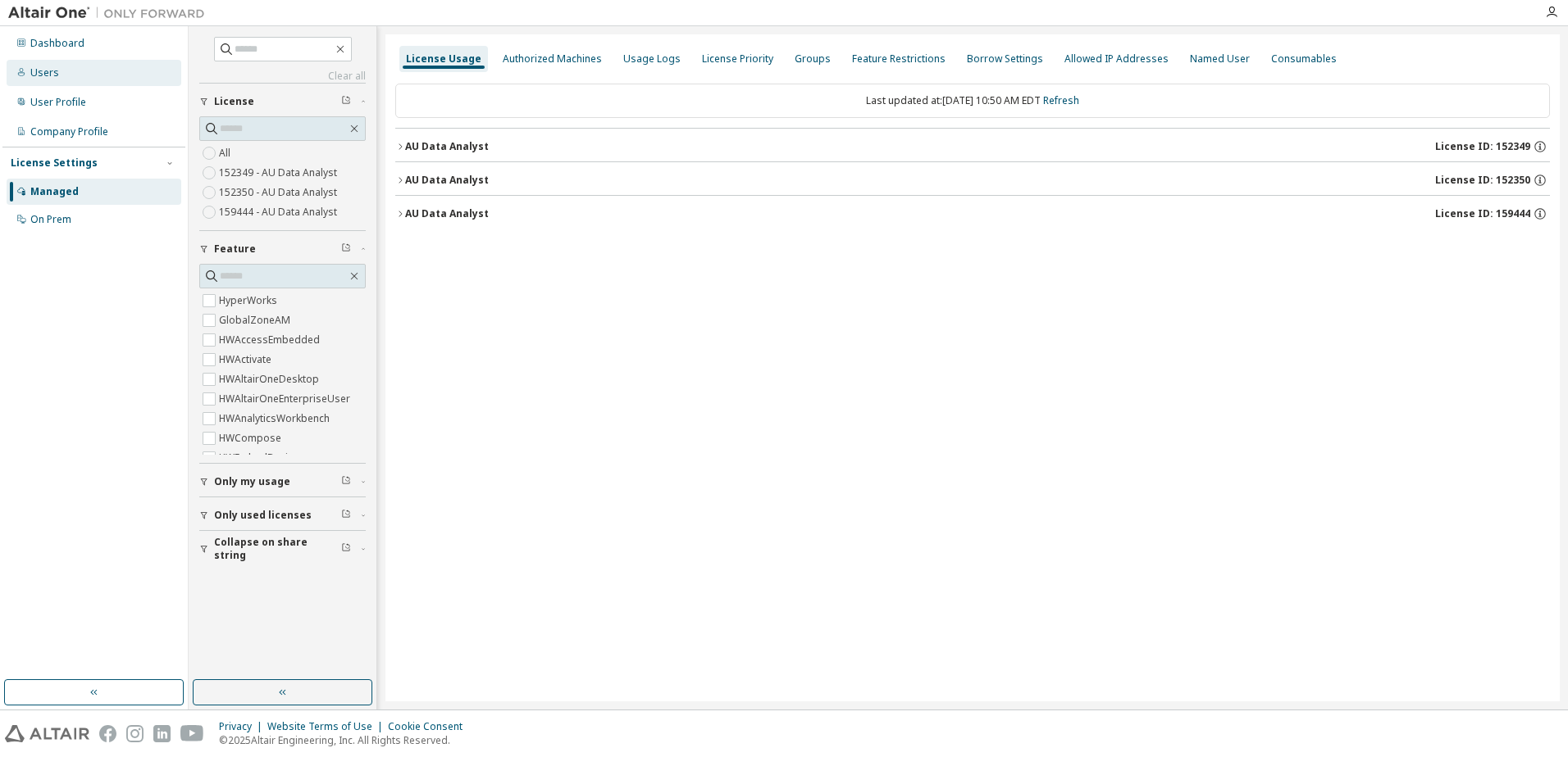
click at [62, 70] on div "Users" at bounding box center [94, 73] width 174 height 26
